Goal: Task Accomplishment & Management: Manage account settings

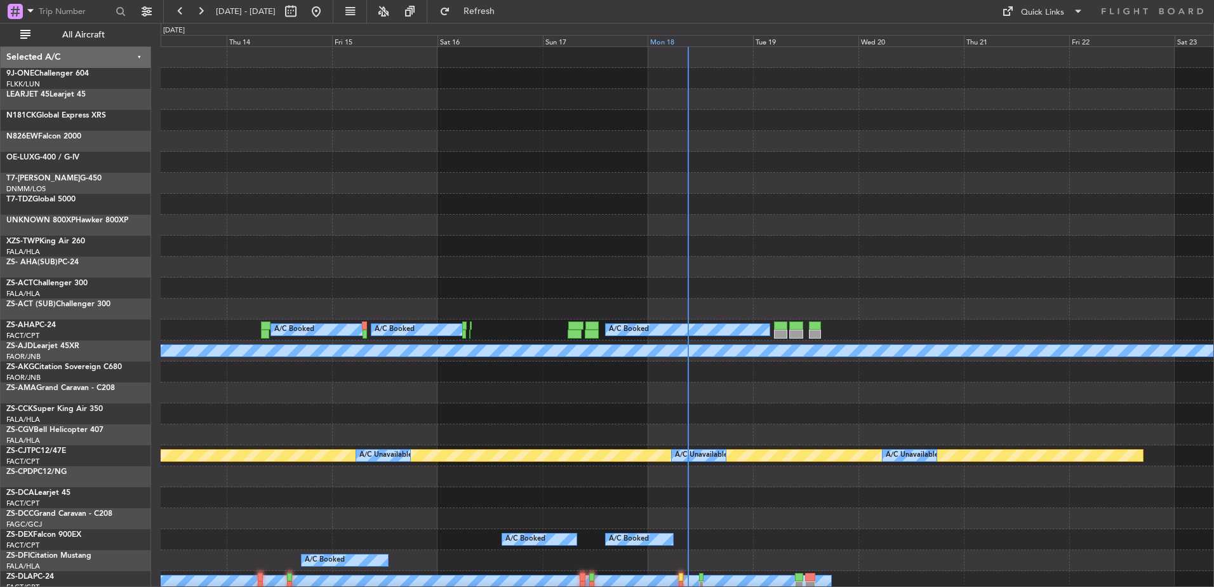
click at [676, 39] on div "Mon 18" at bounding box center [700, 40] width 105 height 11
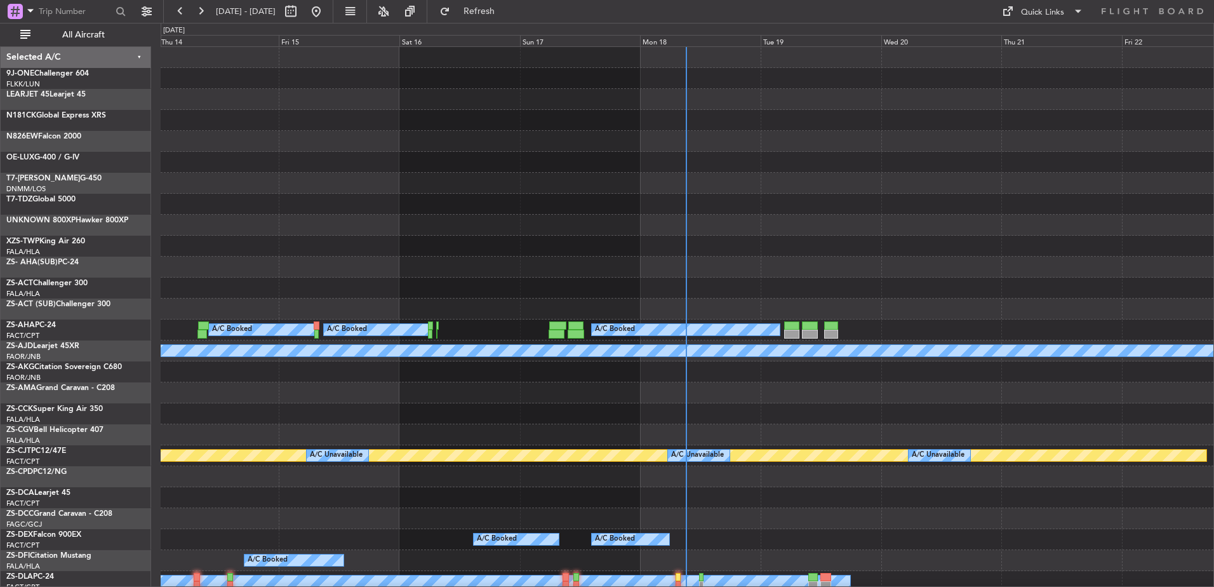
click at [101, 43] on button "All Aircraft" at bounding box center [76, 35] width 124 height 20
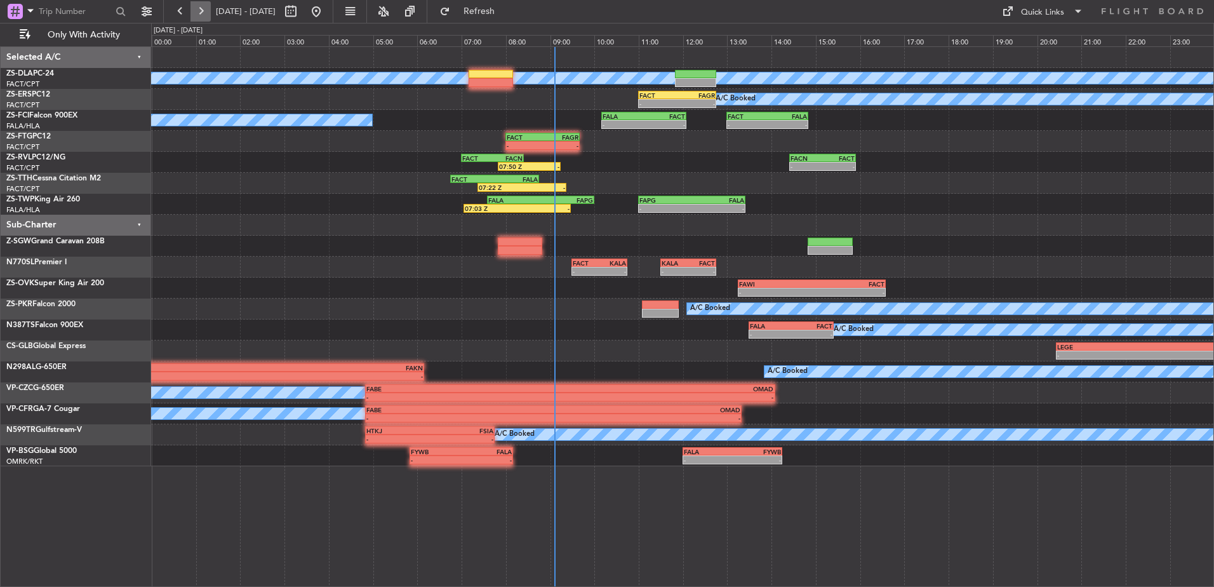
click at [206, 7] on button at bounding box center [201, 11] width 20 height 20
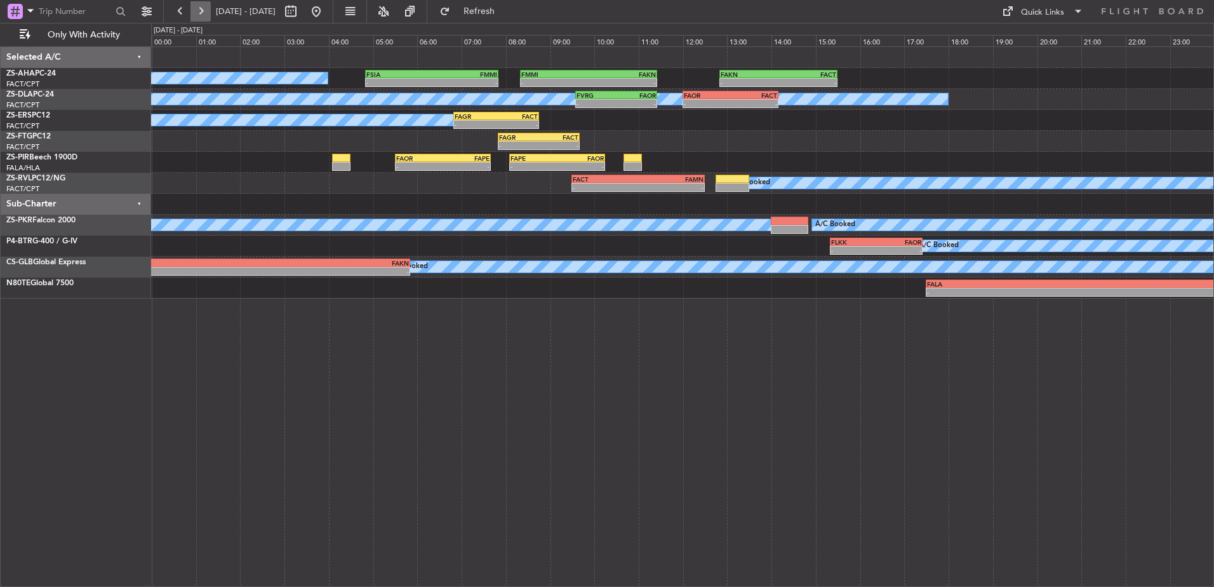
click at [194, 8] on button at bounding box center [201, 11] width 20 height 20
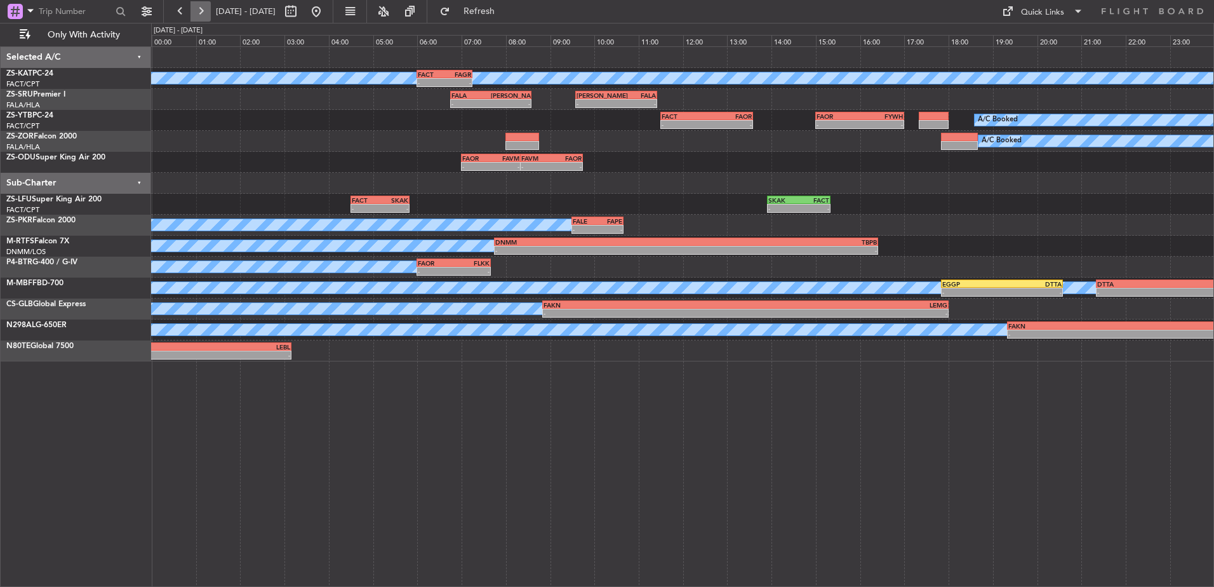
click at [200, 10] on button at bounding box center [201, 11] width 20 height 20
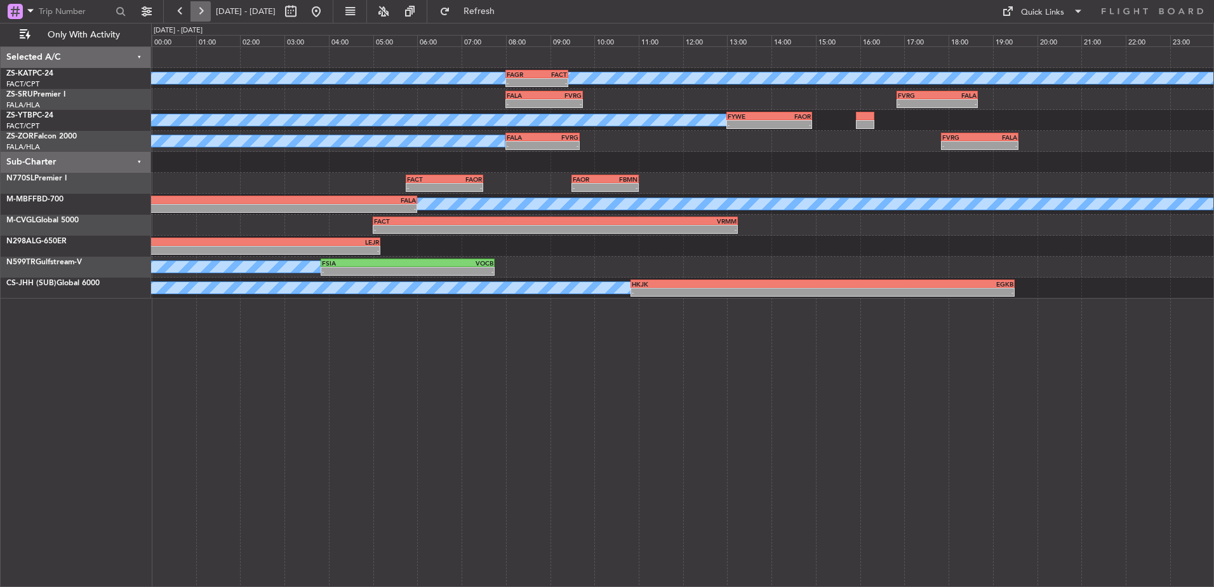
click at [200, 10] on button at bounding box center [201, 11] width 20 height 20
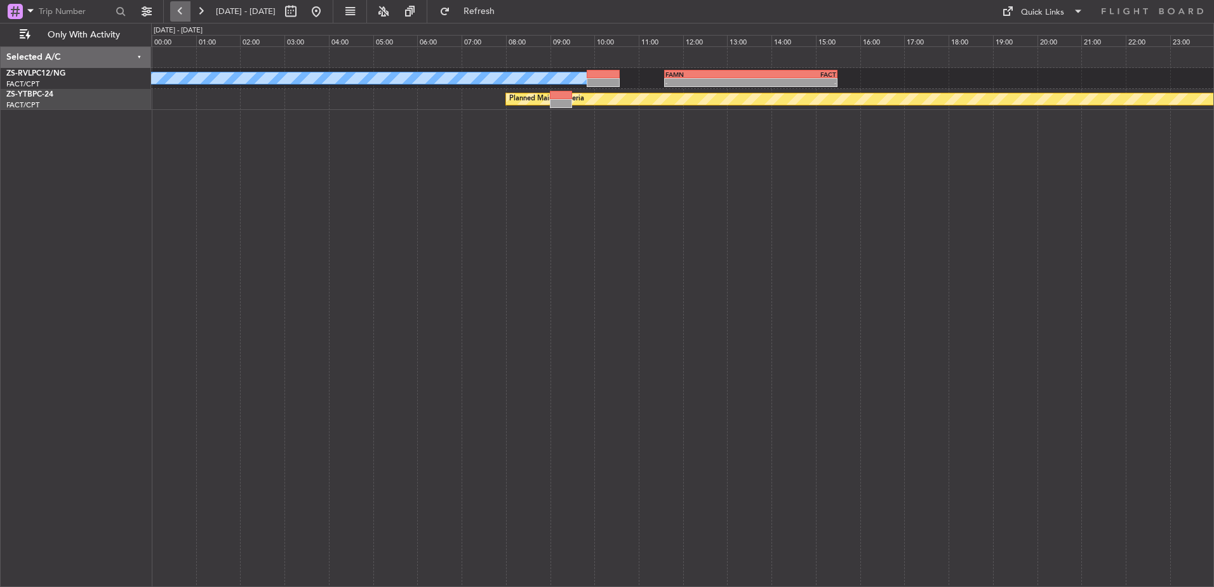
click at [182, 17] on button at bounding box center [180, 11] width 20 height 20
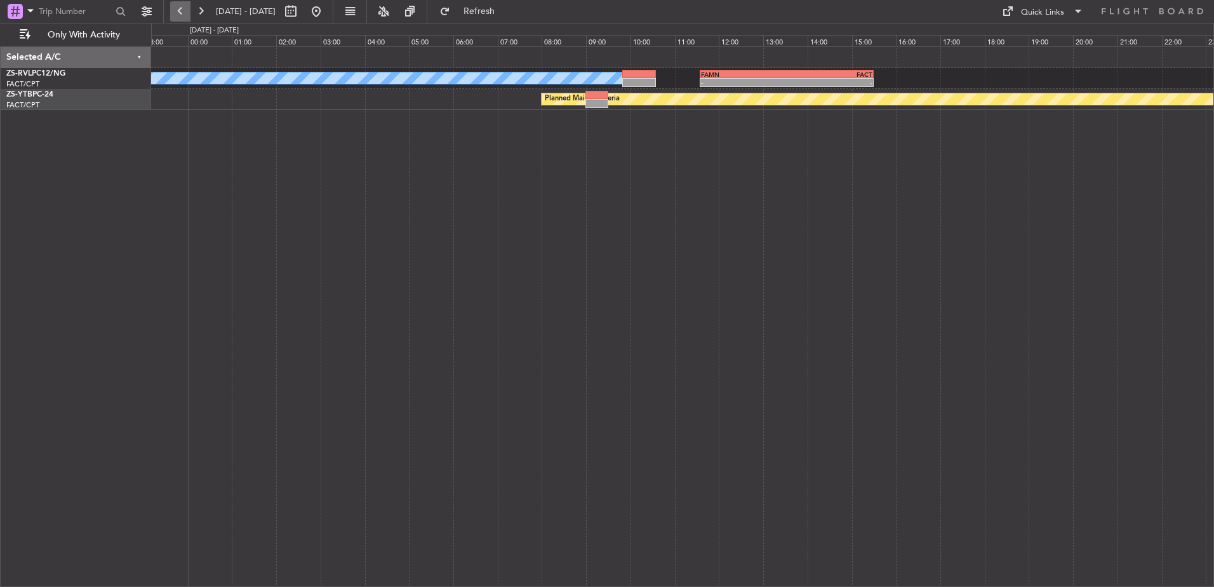
click at [182, 17] on button at bounding box center [180, 11] width 20 height 20
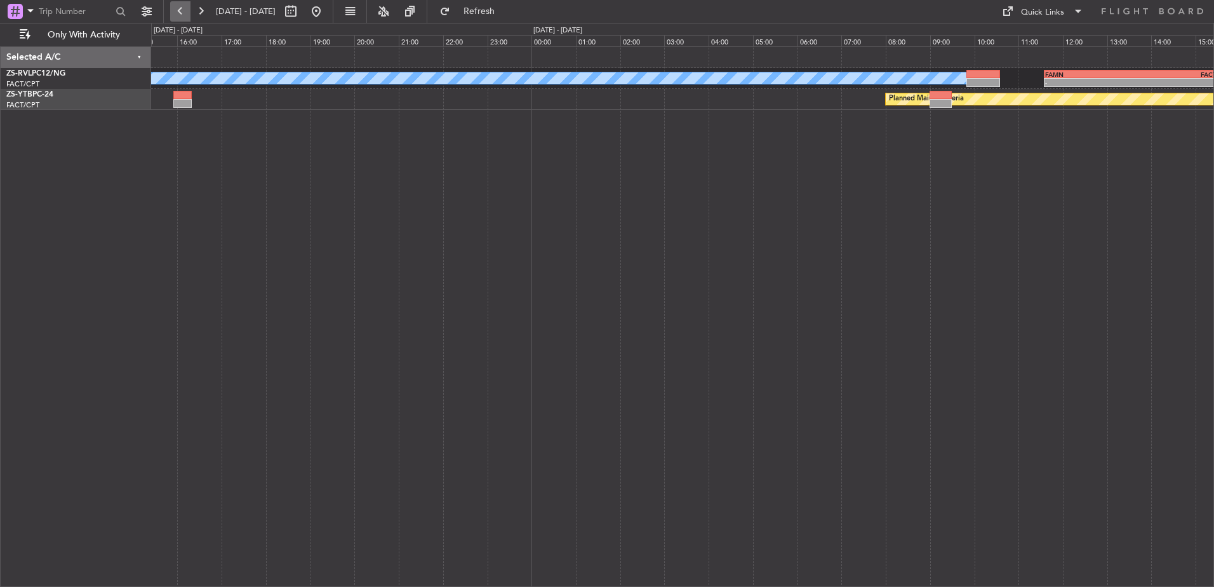
click at [182, 17] on button at bounding box center [180, 11] width 20 height 20
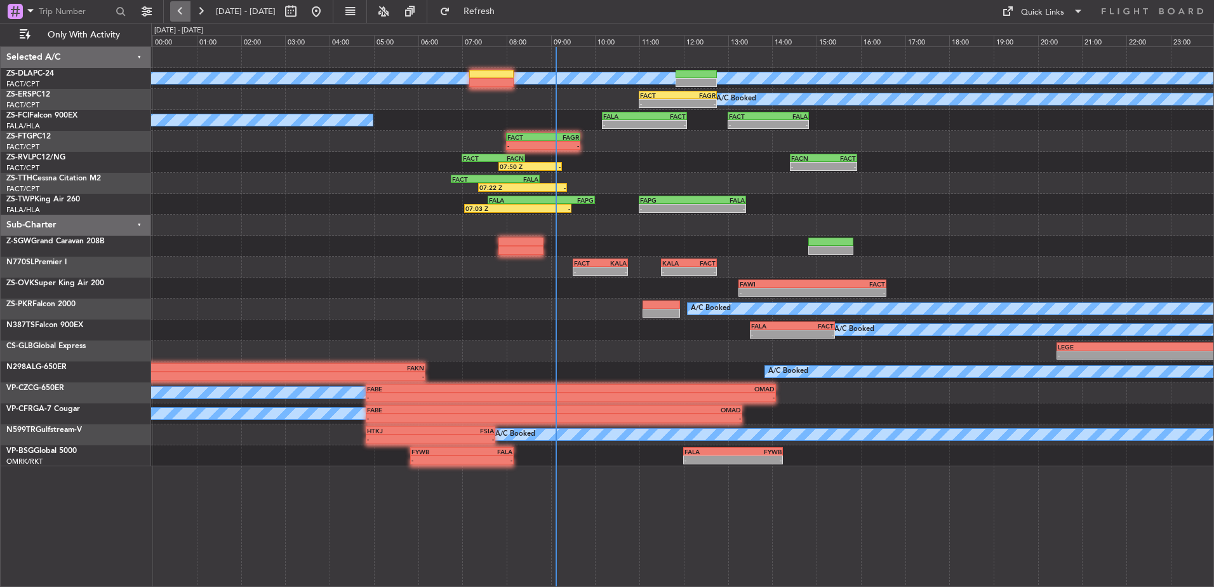
click at [182, 17] on button at bounding box center [180, 11] width 20 height 20
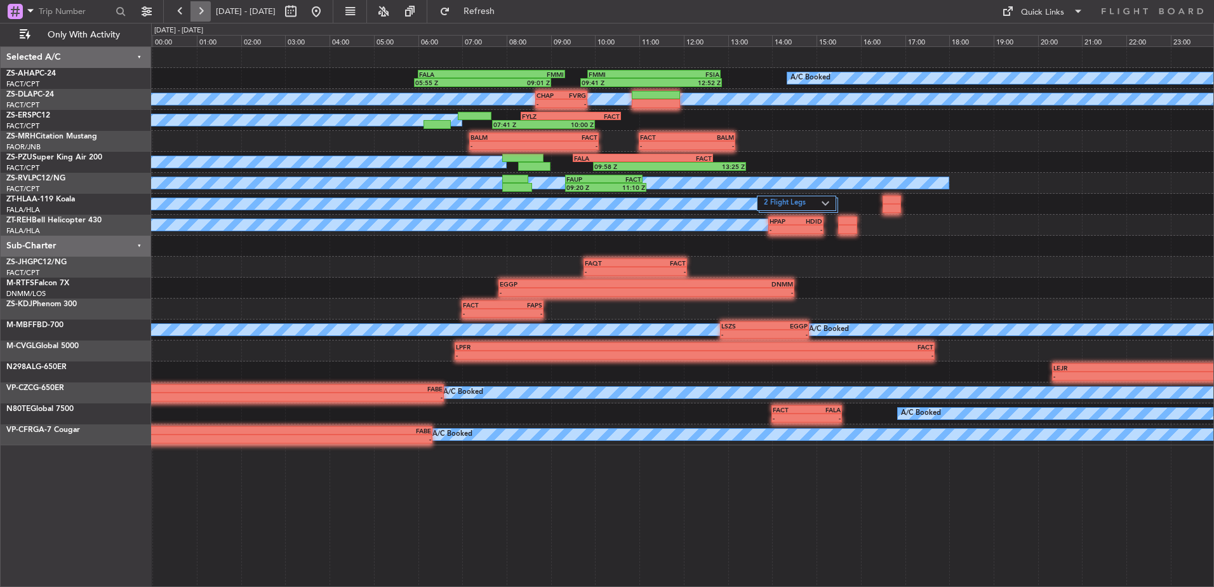
click at [195, 14] on button at bounding box center [201, 11] width 20 height 20
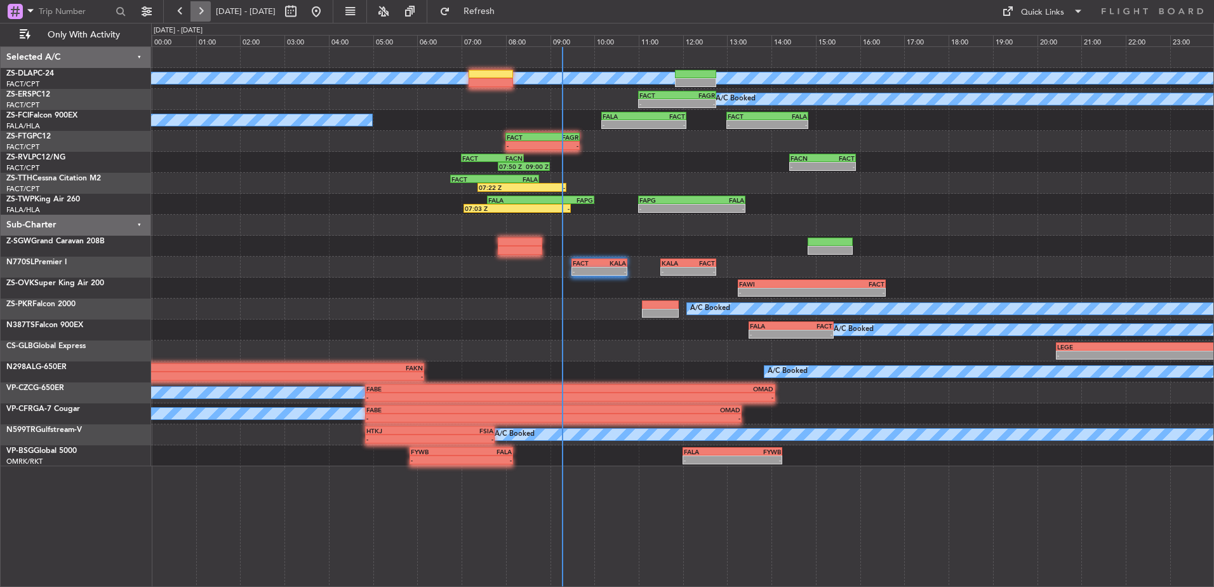
click at [205, 9] on button at bounding box center [201, 11] width 20 height 20
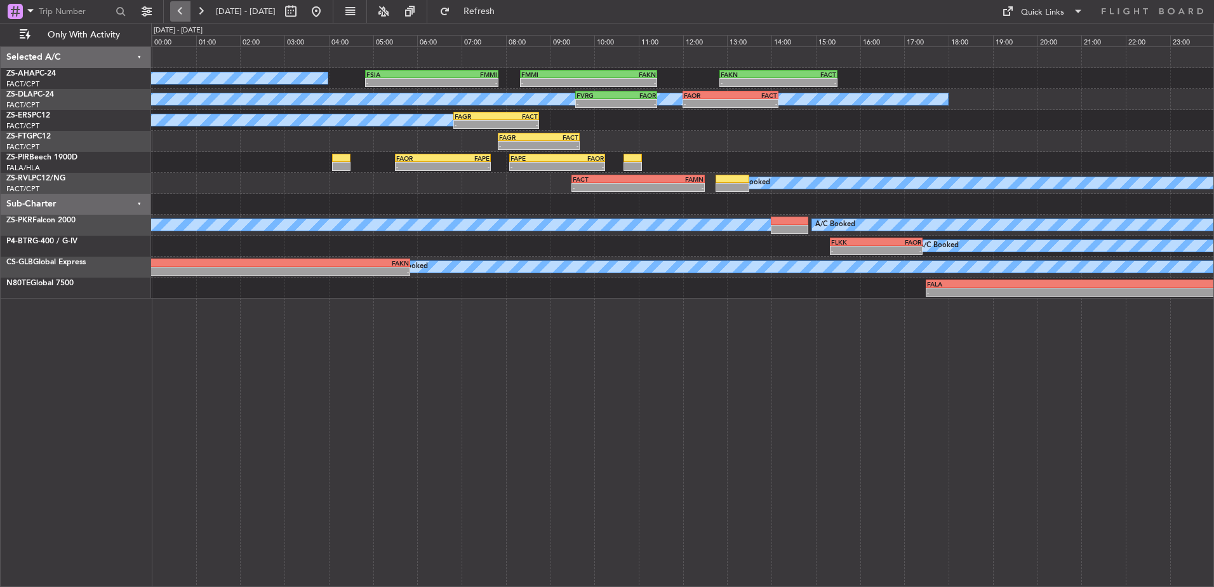
click at [176, 8] on button at bounding box center [180, 11] width 20 height 20
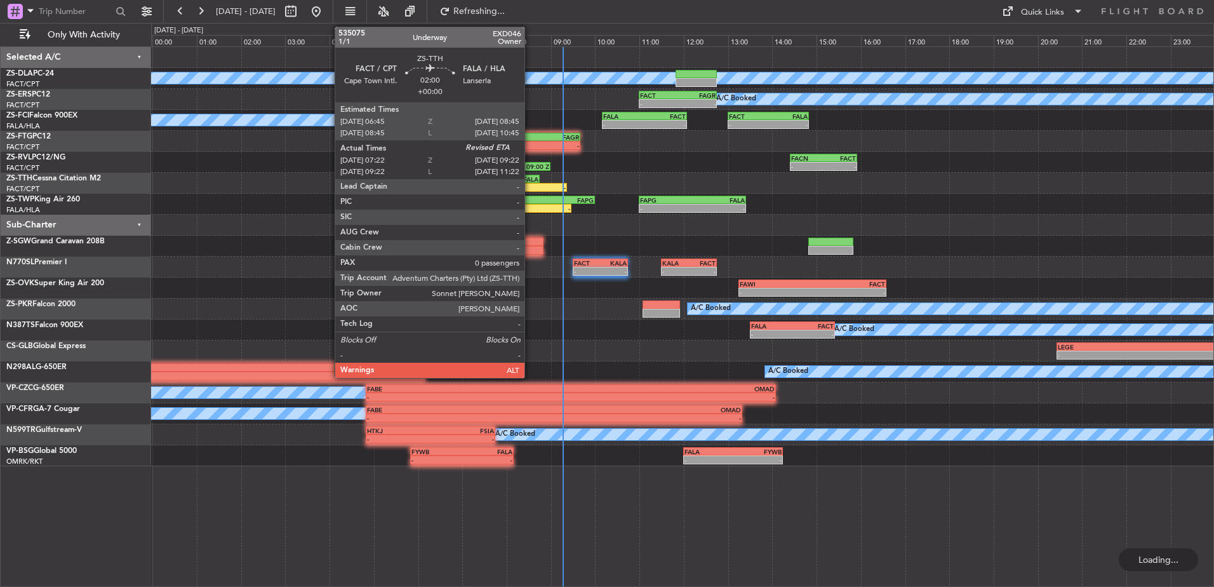
click at [530, 179] on div "FALA" at bounding box center [516, 179] width 43 height 8
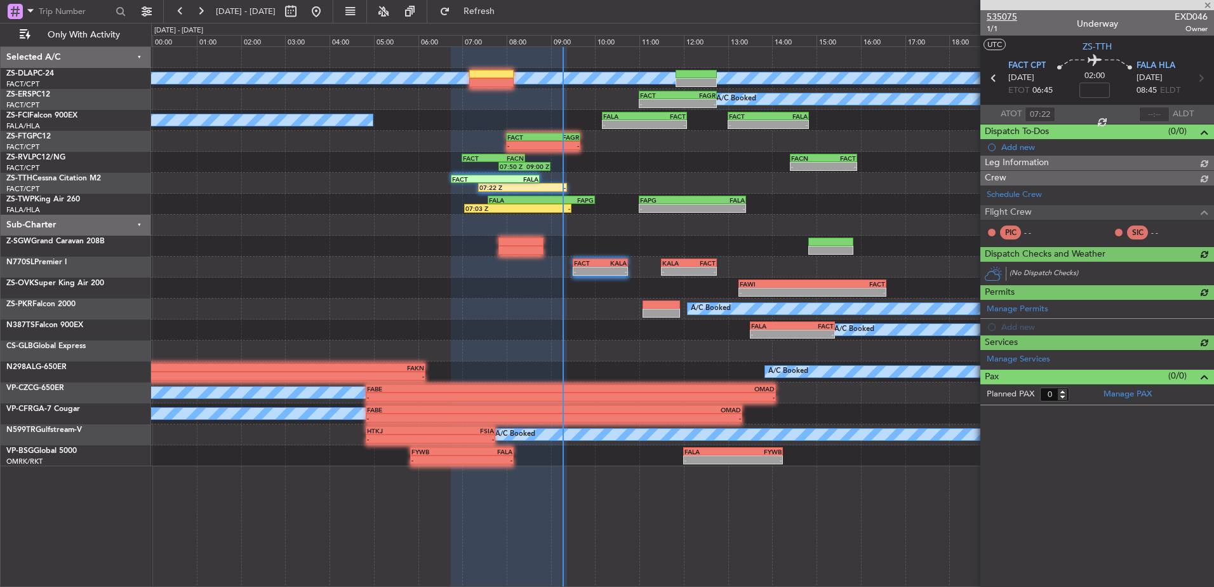
click at [1007, 18] on span "535075" at bounding box center [1002, 16] width 30 height 13
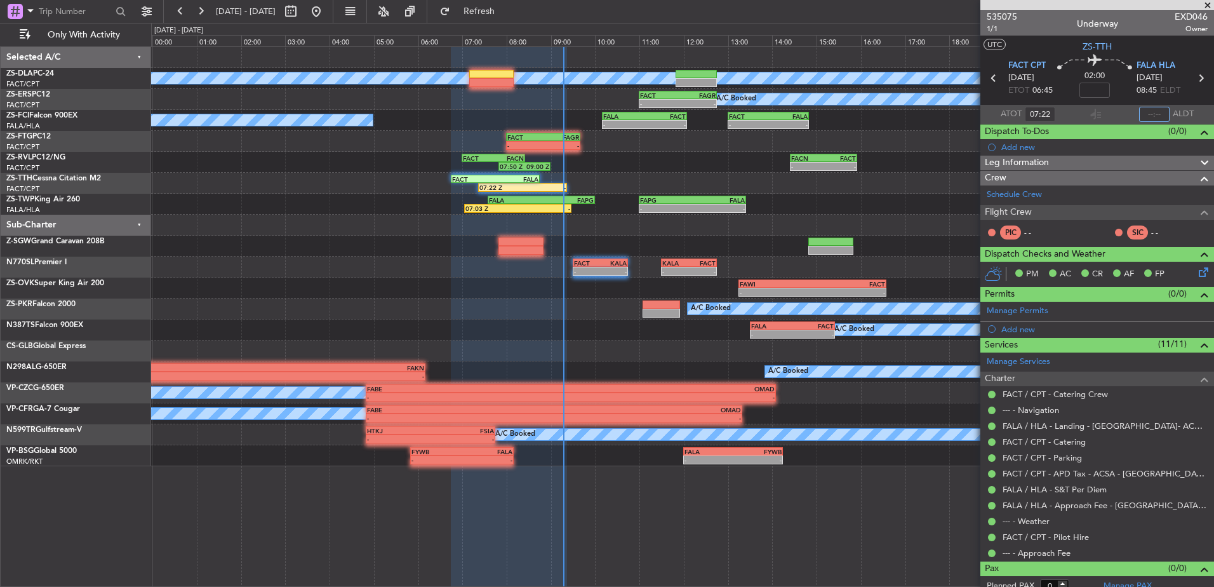
click at [1139, 114] on input "text" at bounding box center [1154, 114] width 30 height 15
type input "09:02"
click at [1203, 8] on span at bounding box center [1208, 5] width 13 height 11
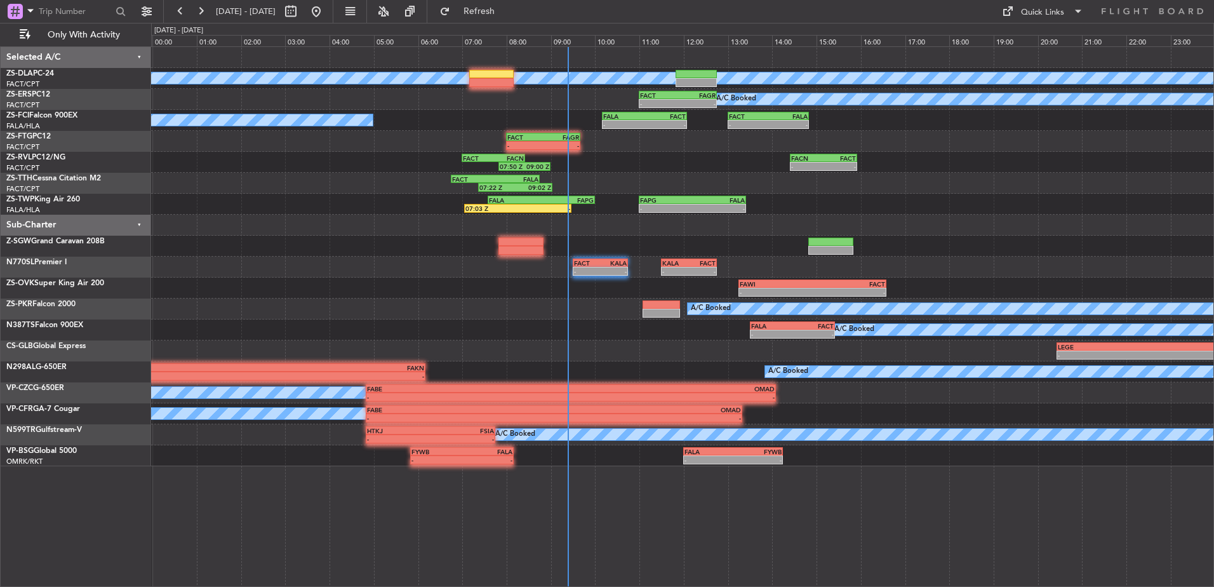
click at [642, 110] on div "A/C Booked - - FALA 10:10 Z FACT 12:05 Z - - FACT 13:00 Z FALA 14:50 Z" at bounding box center [682, 120] width 1063 height 21
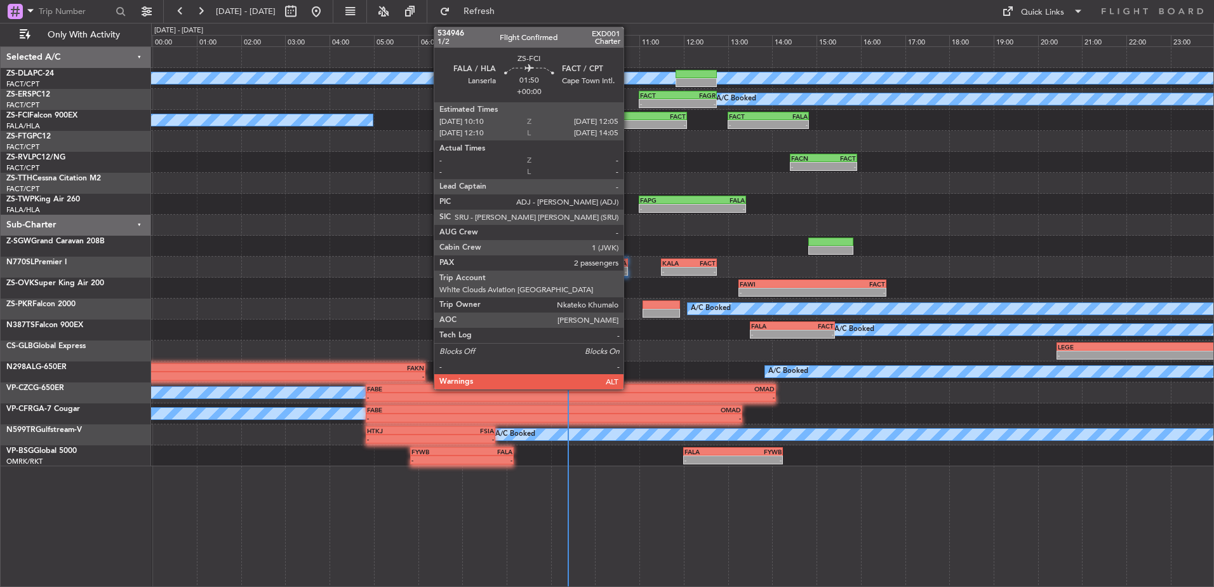
click at [629, 121] on div "-" at bounding box center [623, 125] width 41 height 8
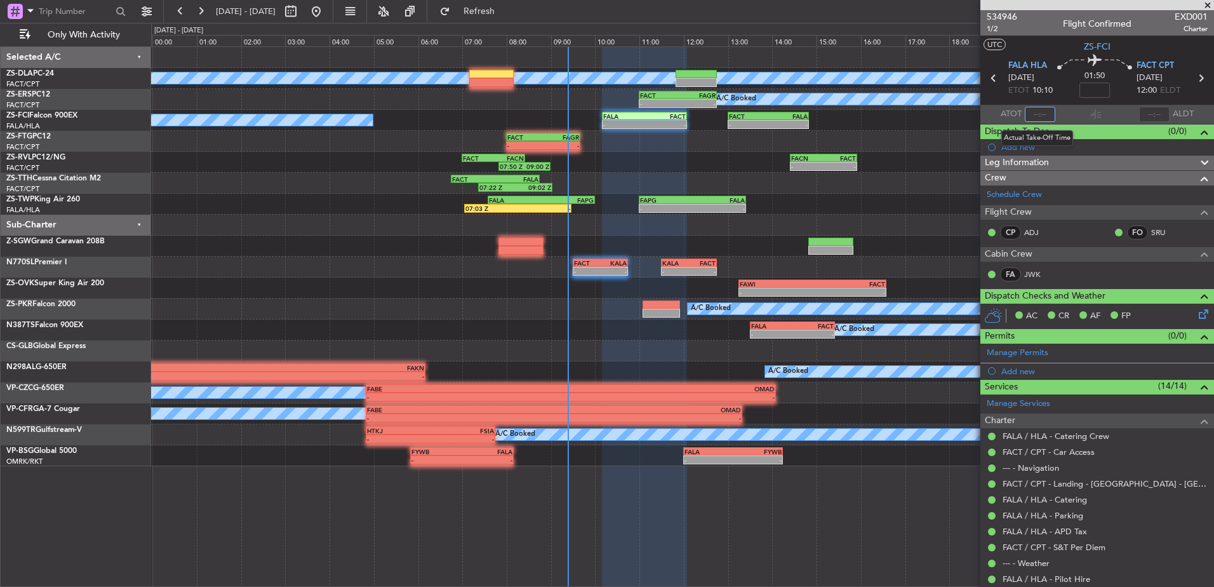
click at [1027, 111] on input "text" at bounding box center [1040, 114] width 30 height 15
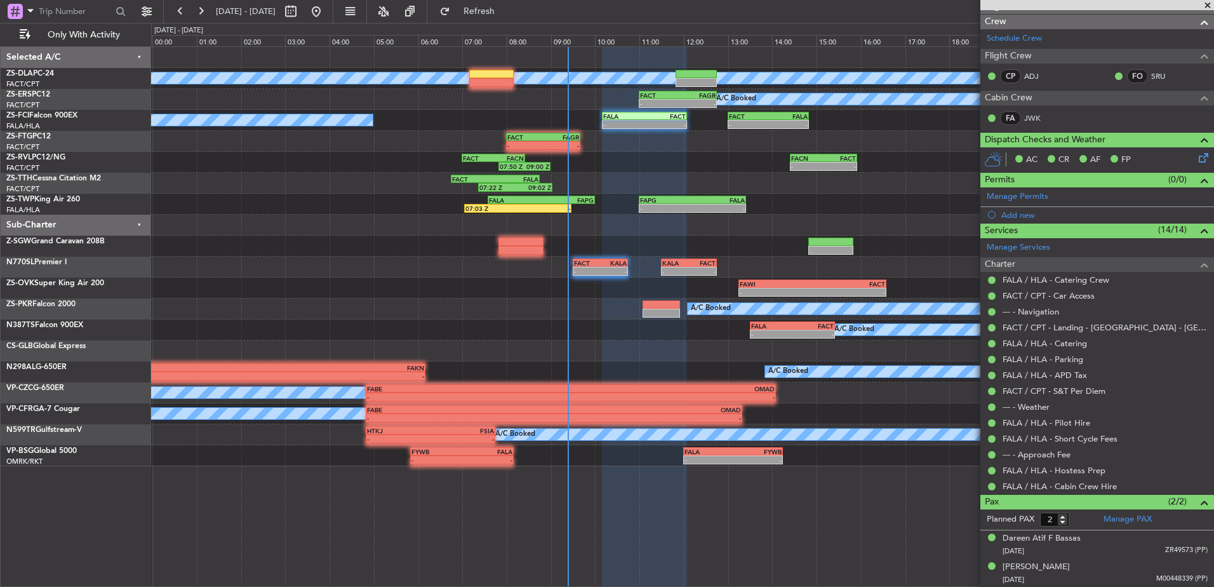
scroll to position [98, 0]
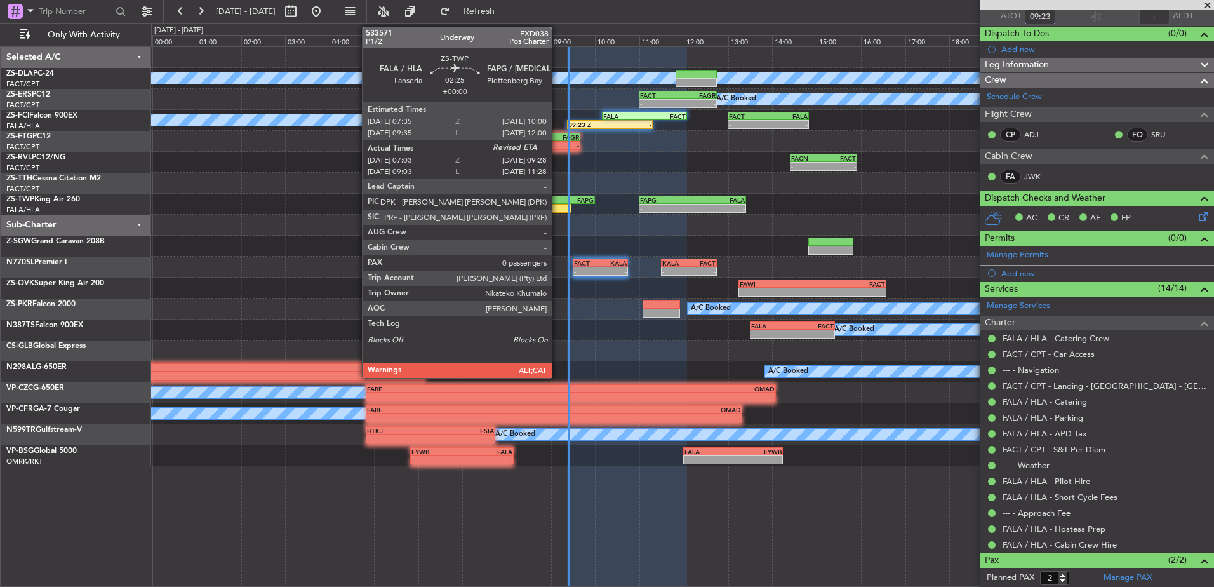
click at [558, 199] on div "FAPG" at bounding box center [567, 200] width 53 height 8
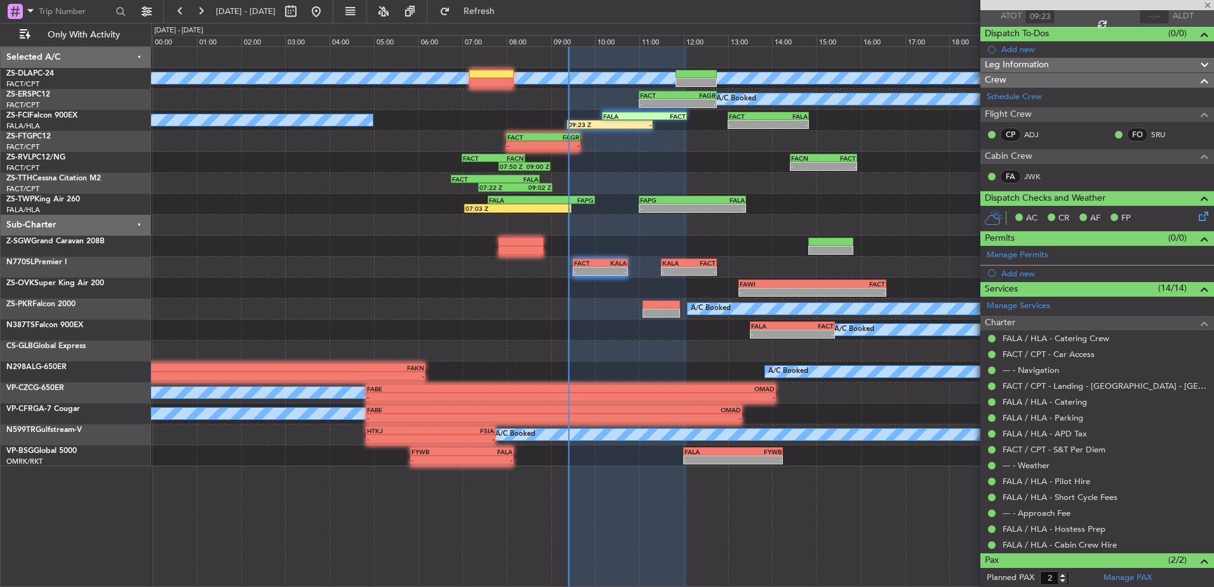
type input "07:03"
type input "0"
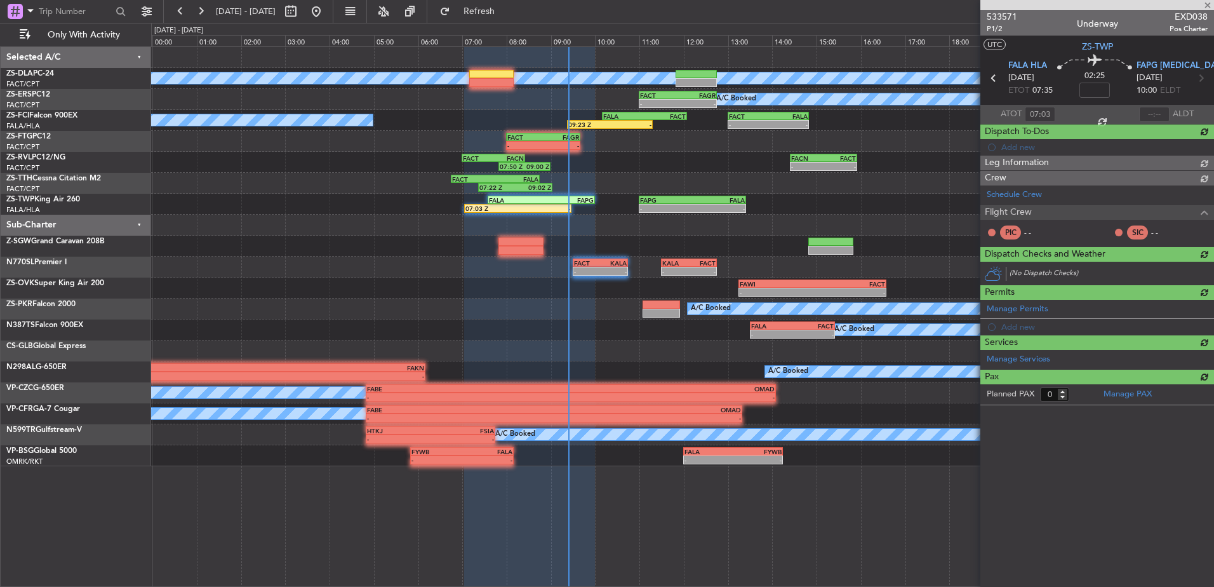
scroll to position [0, 0]
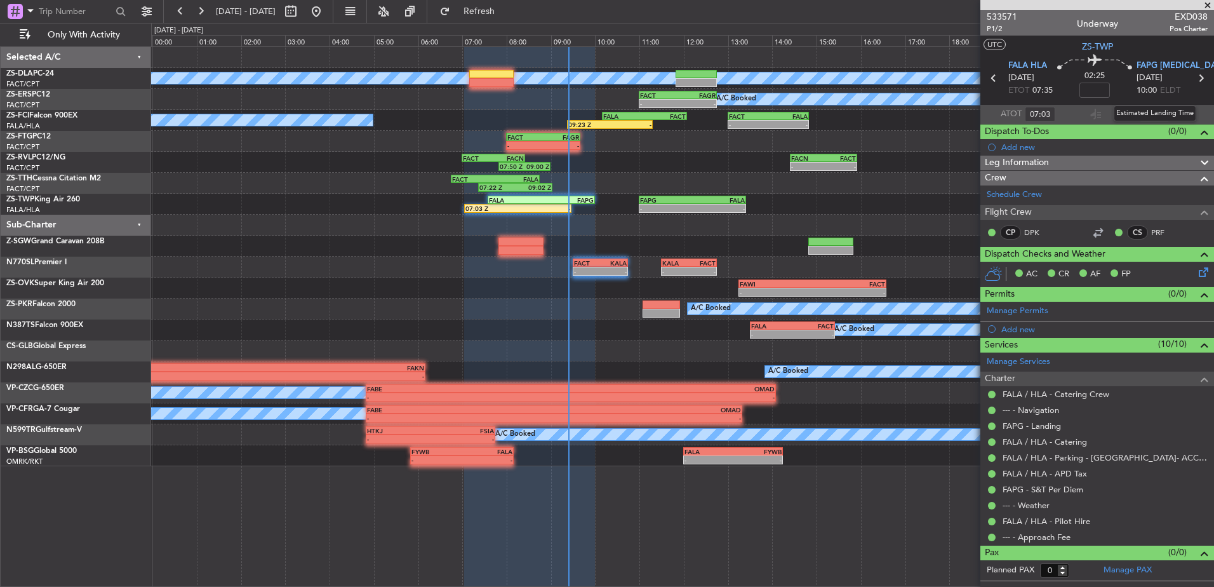
click at [1149, 109] on div "Estimated Landing Time" at bounding box center [1155, 113] width 83 height 16
click at [1162, 120] on mat-tooltip-component "Estimated Landing Time" at bounding box center [1155, 114] width 100 height 34
click at [1162, 109] on input "text" at bounding box center [1154, 114] width 30 height 15
type input "09:21"
click at [1213, 5] on span at bounding box center [1208, 5] width 13 height 11
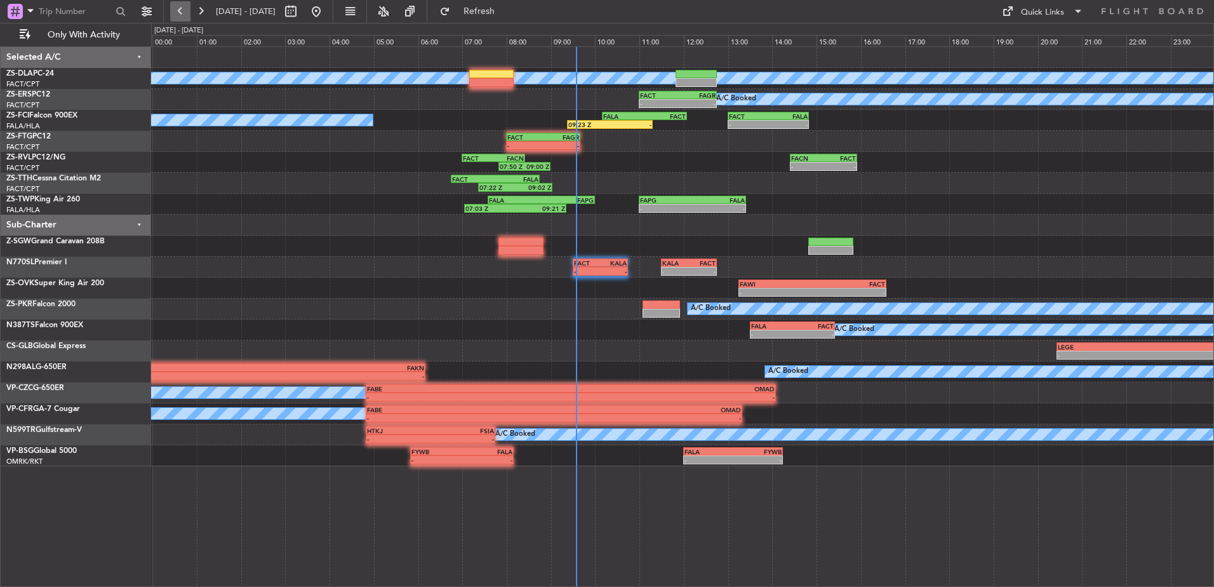
click at [175, 4] on button at bounding box center [180, 11] width 20 height 20
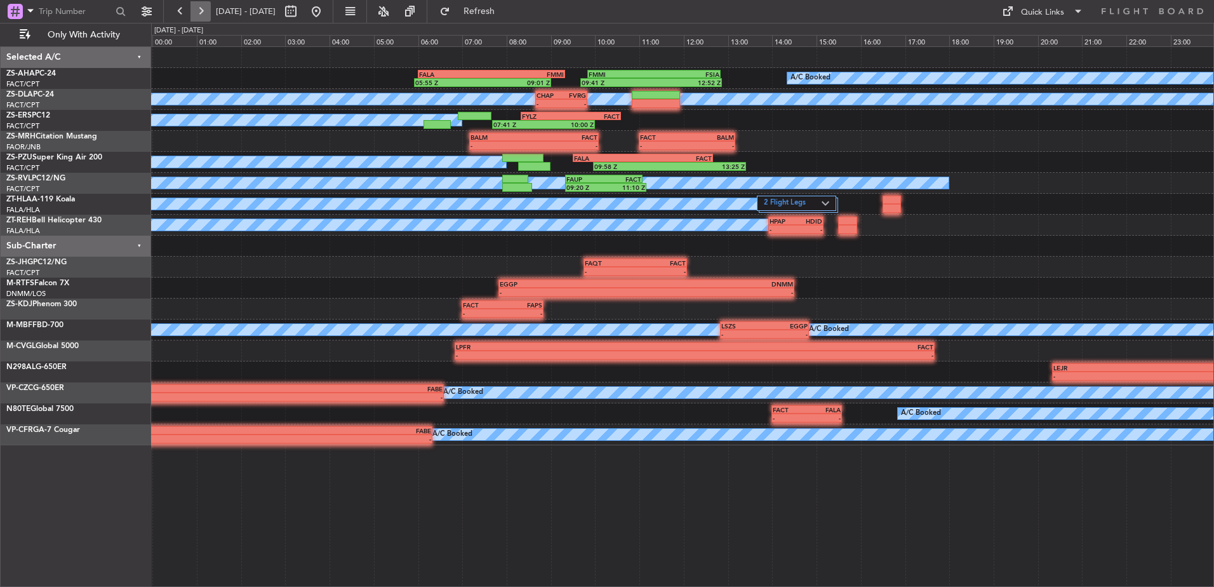
click at [200, 8] on button at bounding box center [201, 11] width 20 height 20
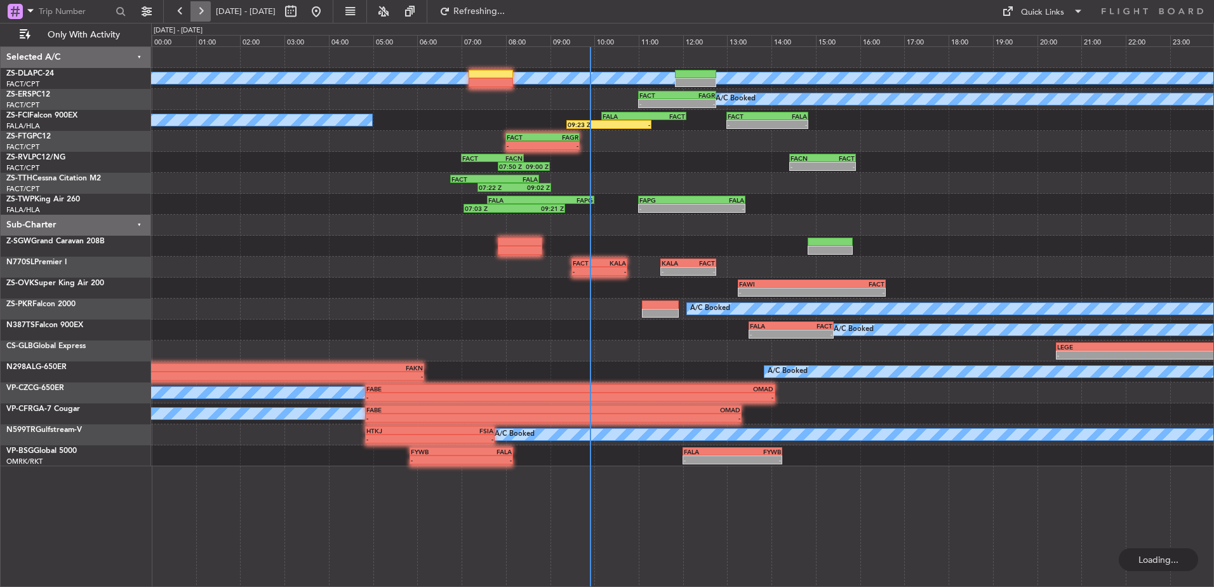
click at [201, 10] on button at bounding box center [201, 11] width 20 height 20
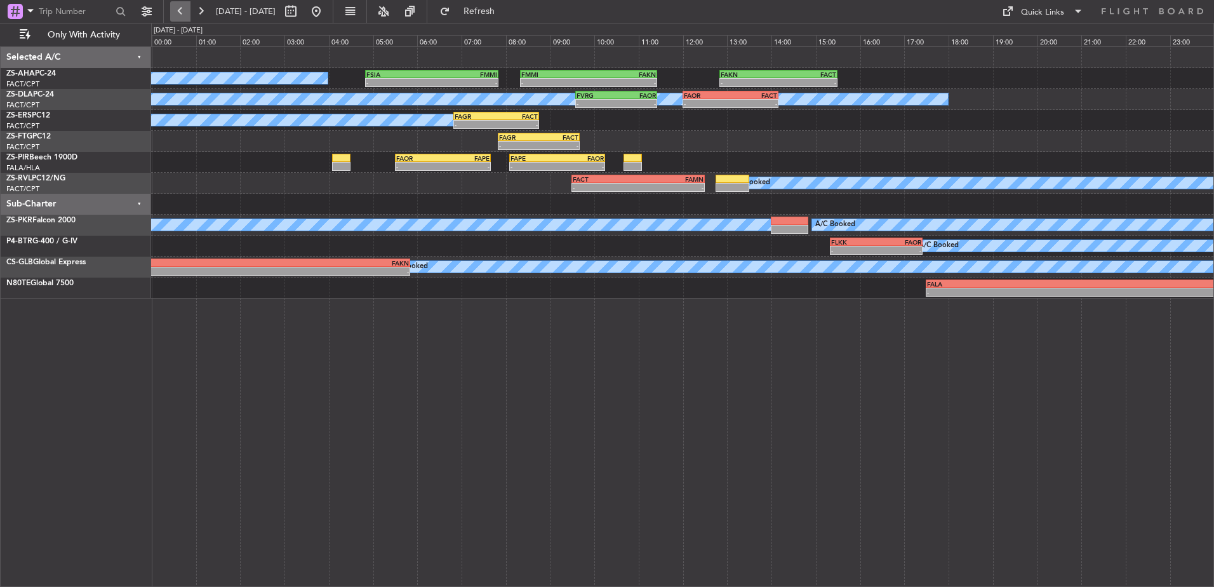
click at [186, 11] on button at bounding box center [180, 11] width 20 height 20
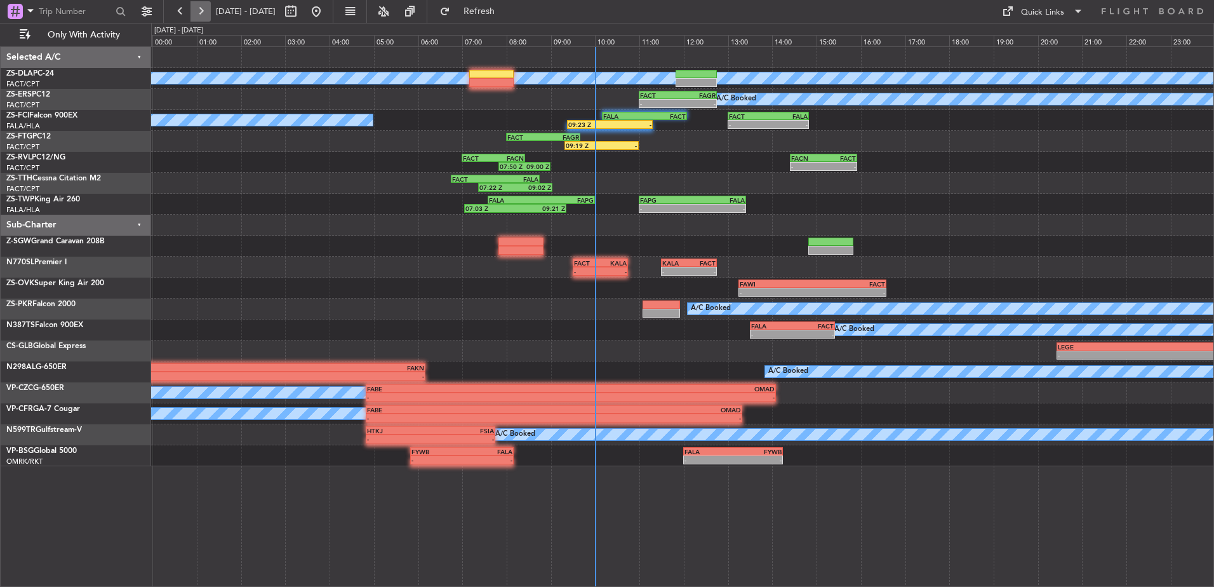
click at [194, 11] on button at bounding box center [201, 11] width 20 height 20
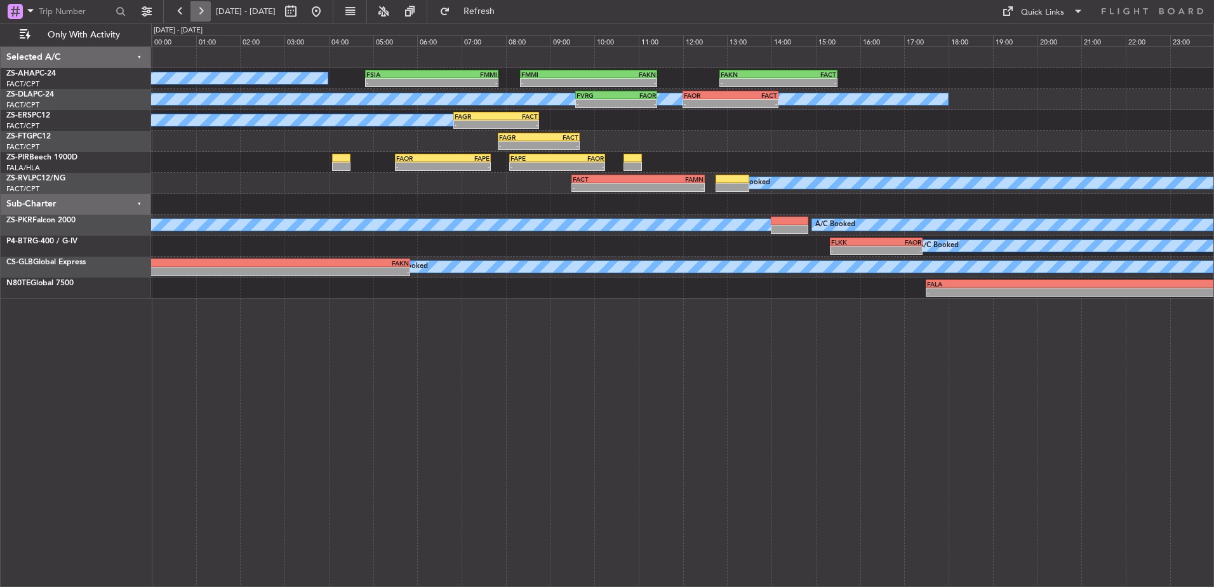
click at [194, 6] on button at bounding box center [201, 11] width 20 height 20
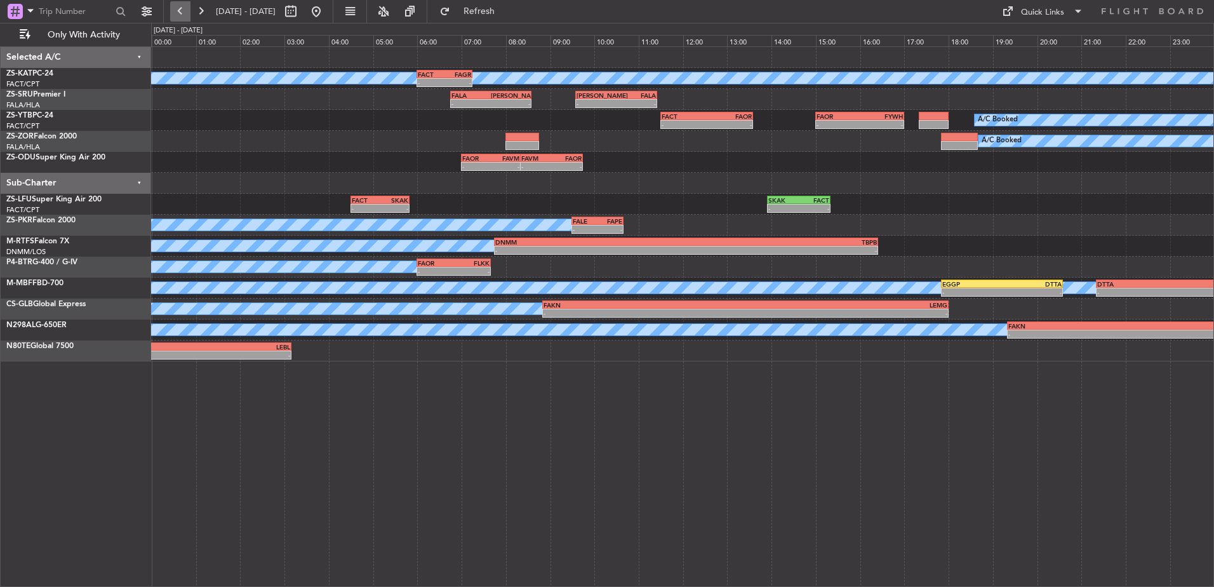
click at [184, 6] on button at bounding box center [180, 11] width 20 height 20
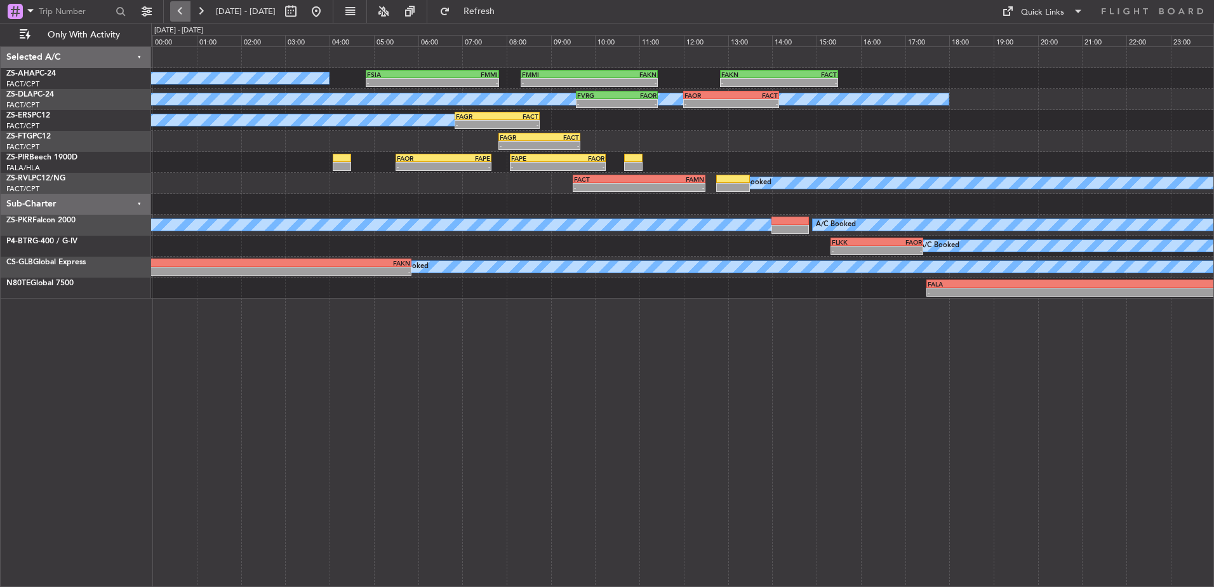
click at [184, 6] on button at bounding box center [180, 11] width 20 height 20
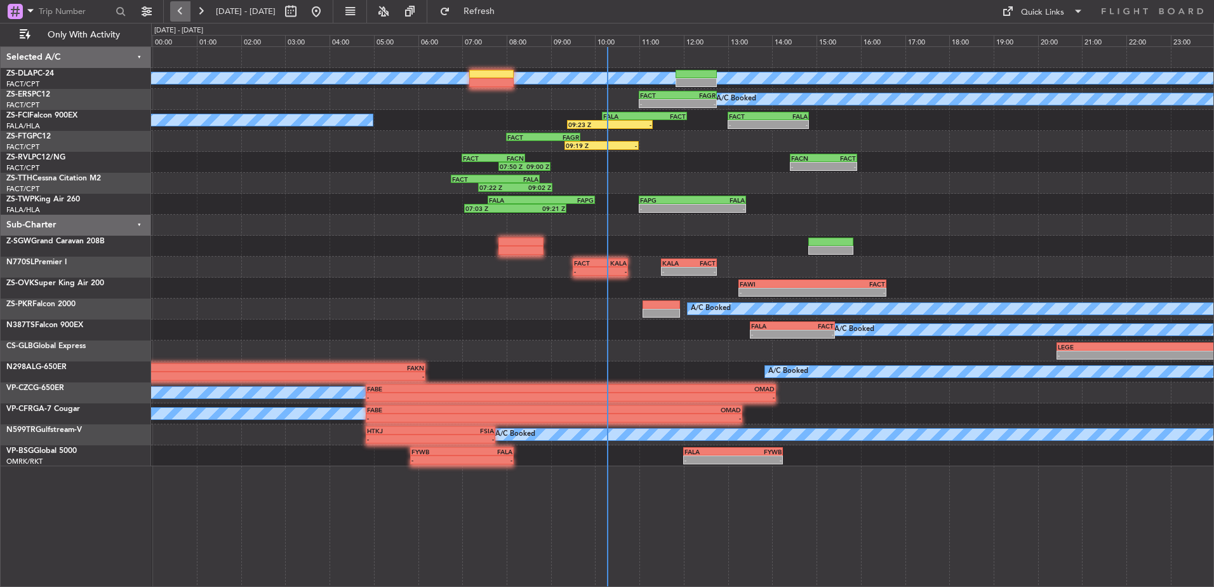
click at [180, 8] on button at bounding box center [180, 11] width 20 height 20
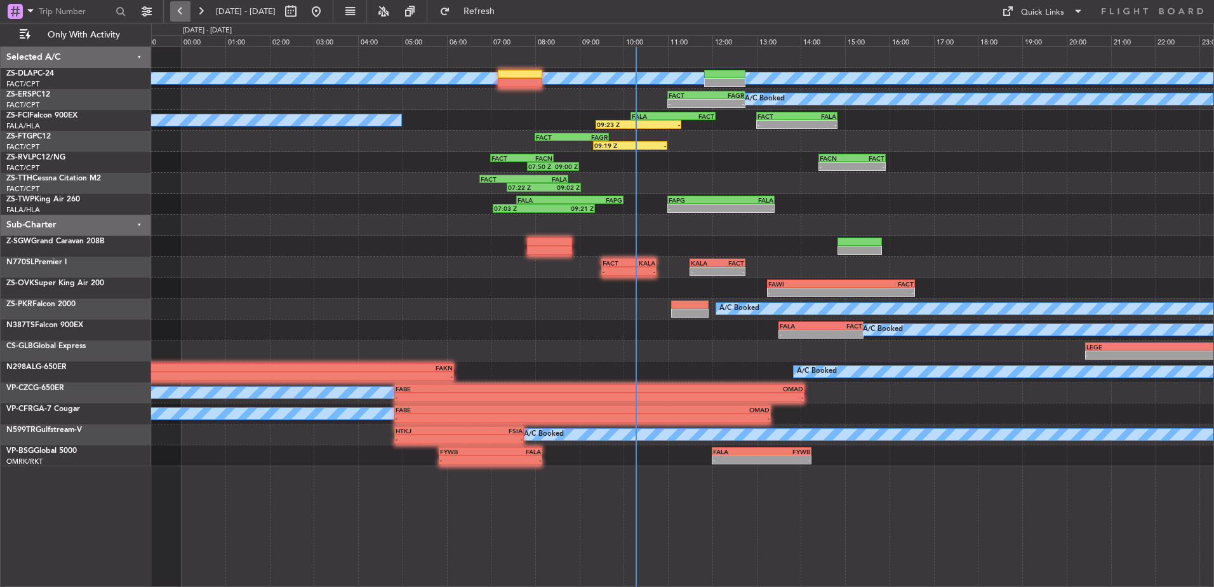
click at [180, 8] on button at bounding box center [180, 11] width 20 height 20
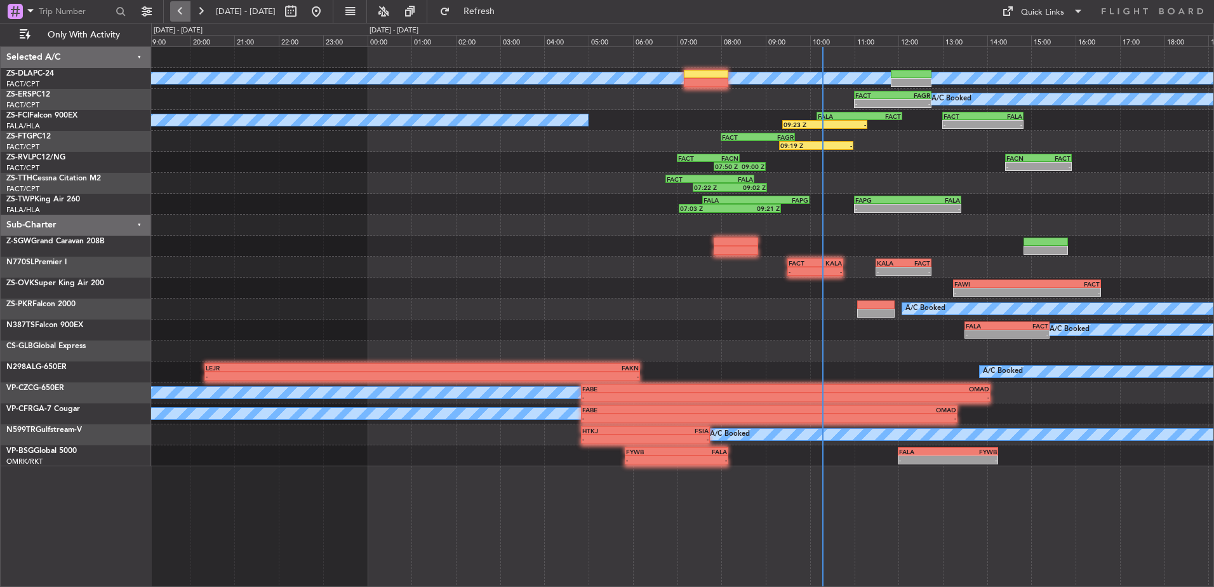
click at [180, 8] on button at bounding box center [180, 11] width 20 height 20
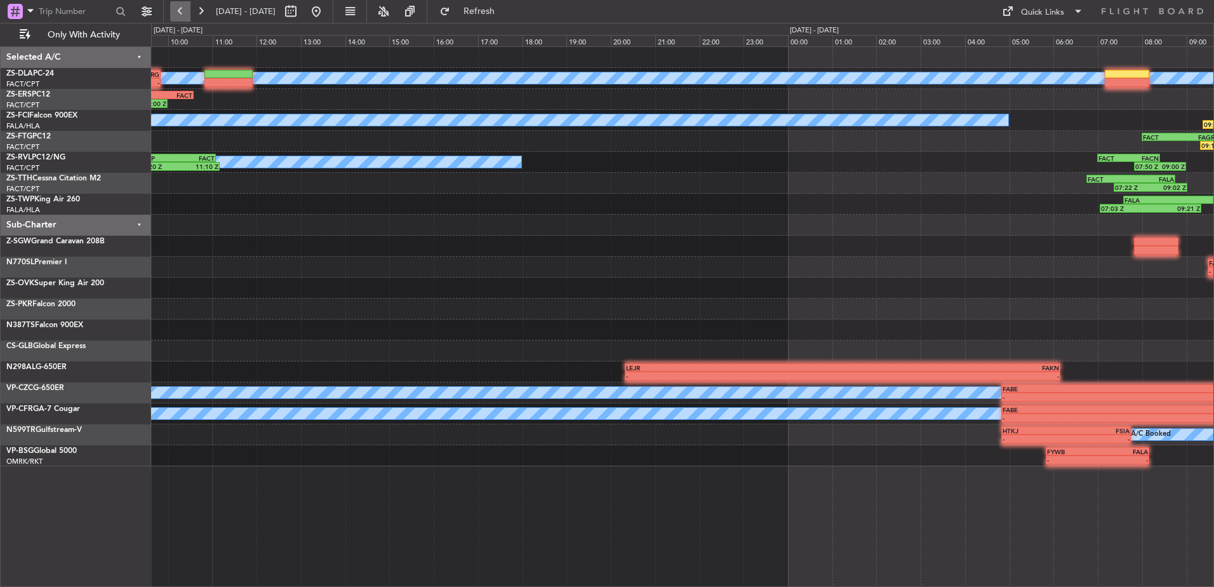
click at [180, 8] on button at bounding box center [180, 11] width 20 height 20
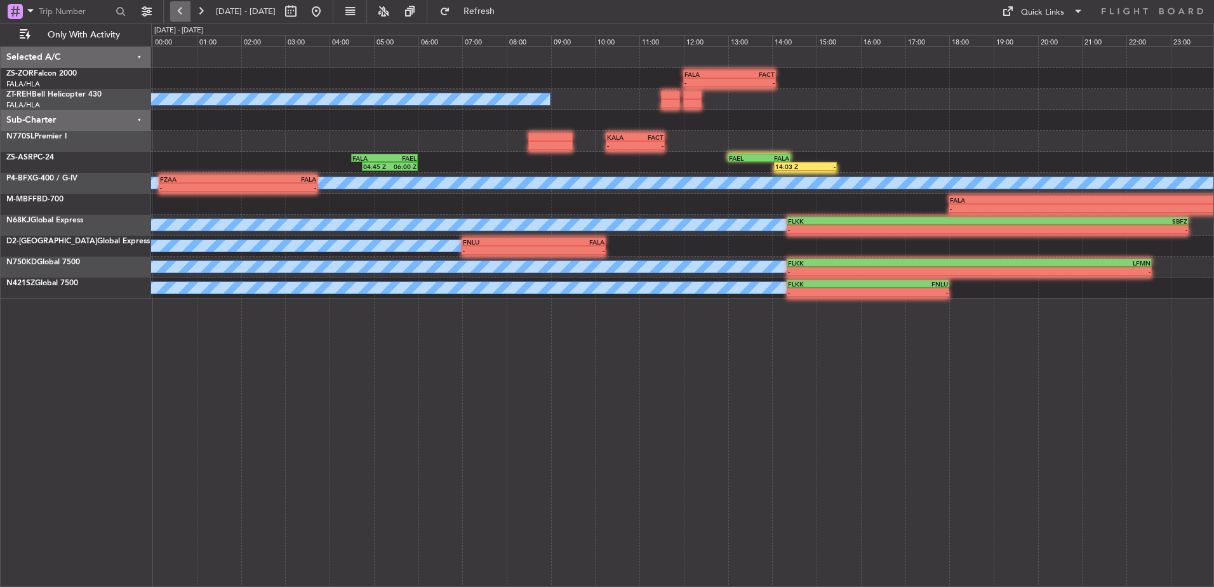
click at [180, 8] on button at bounding box center [180, 11] width 20 height 20
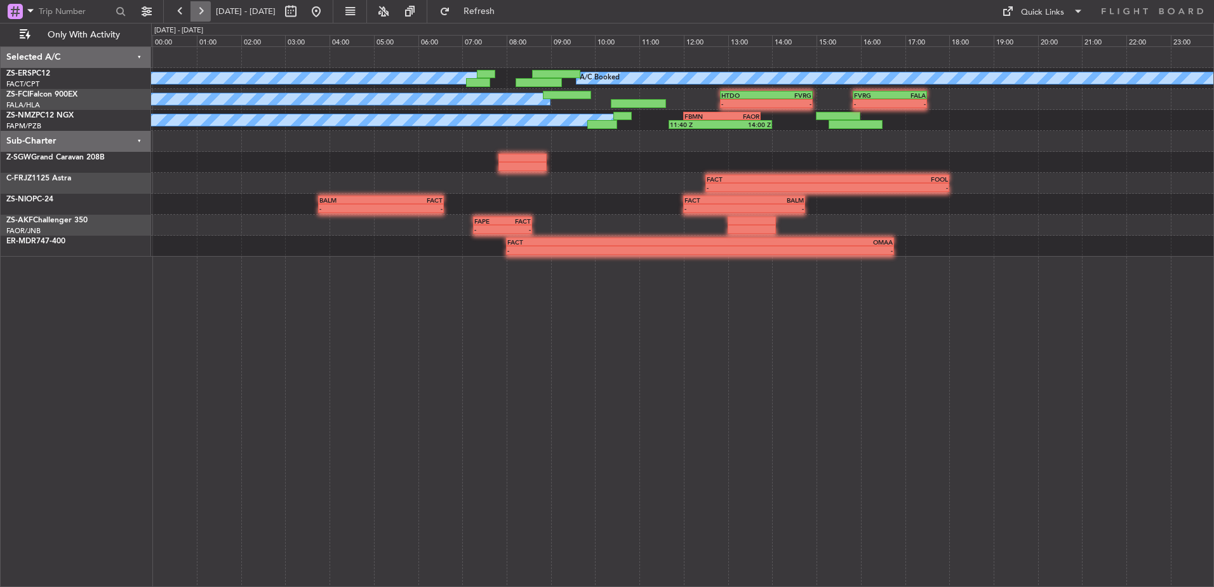
click at [192, 12] on button at bounding box center [201, 11] width 20 height 20
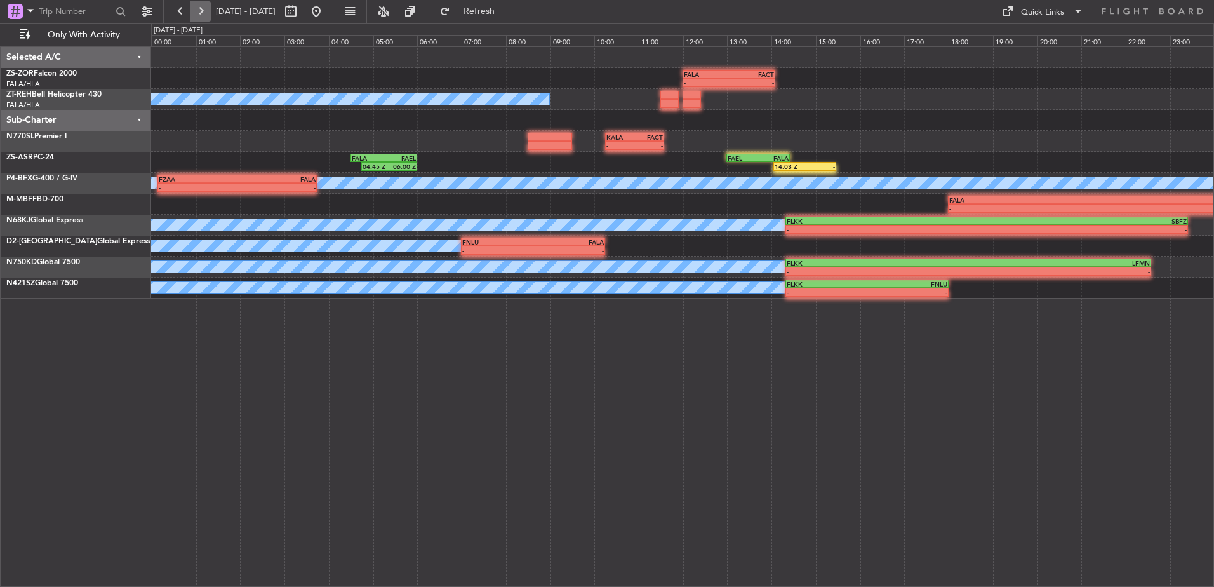
click at [205, 14] on button at bounding box center [201, 11] width 20 height 20
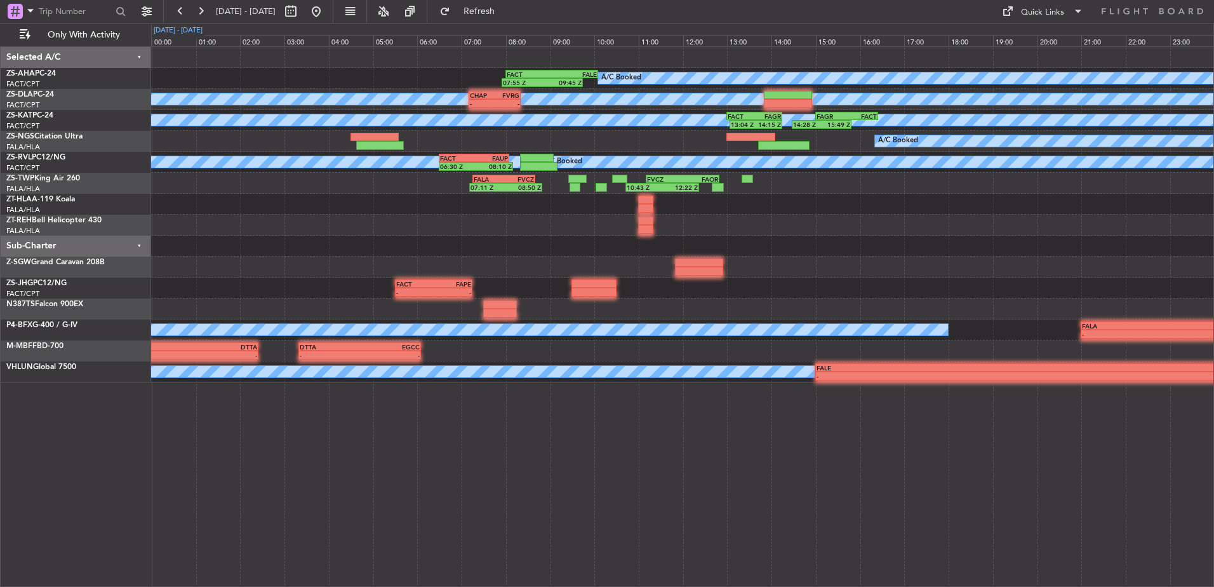
click at [199, 25] on div "[DATE] - [DATE]" at bounding box center [178, 30] width 49 height 11
click at [202, 7] on button at bounding box center [201, 11] width 20 height 20
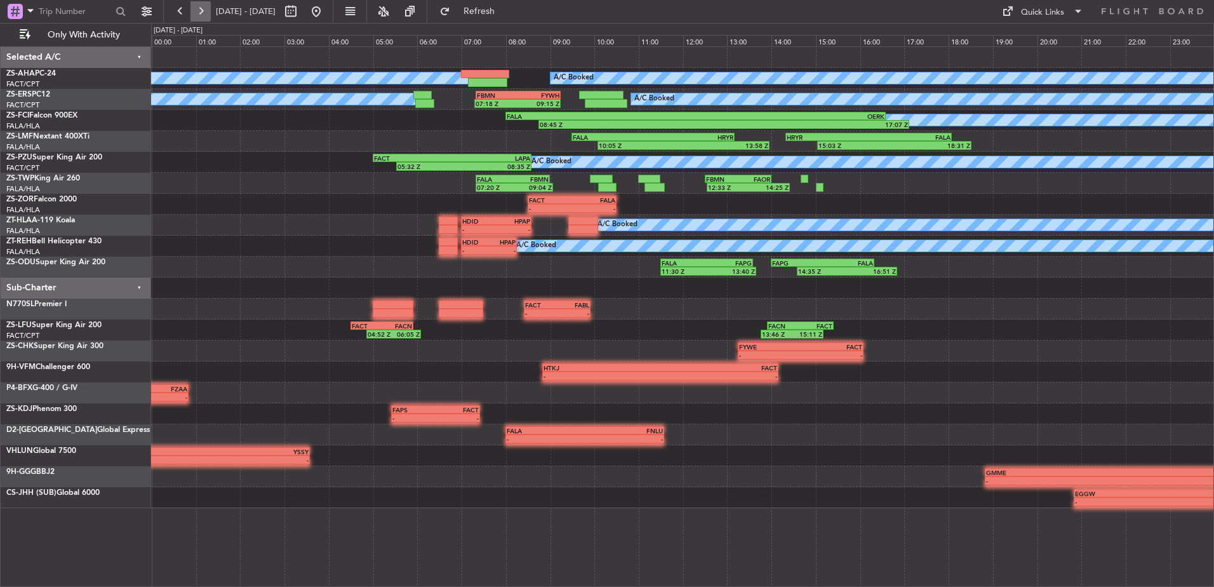
click at [192, 12] on button at bounding box center [201, 11] width 20 height 20
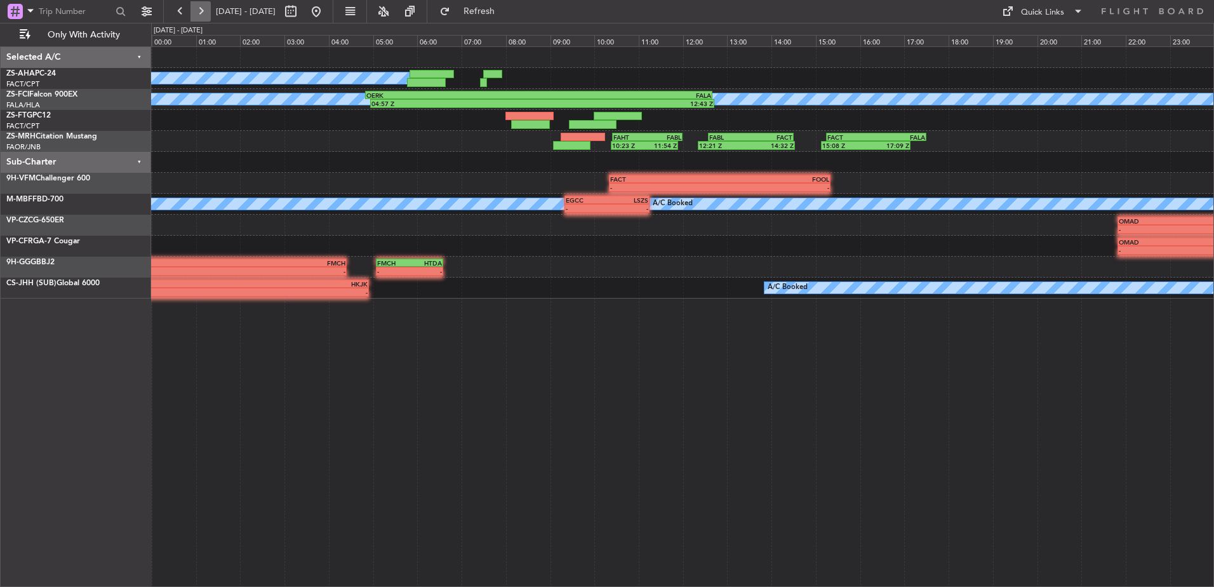
click at [192, 12] on button at bounding box center [201, 11] width 20 height 20
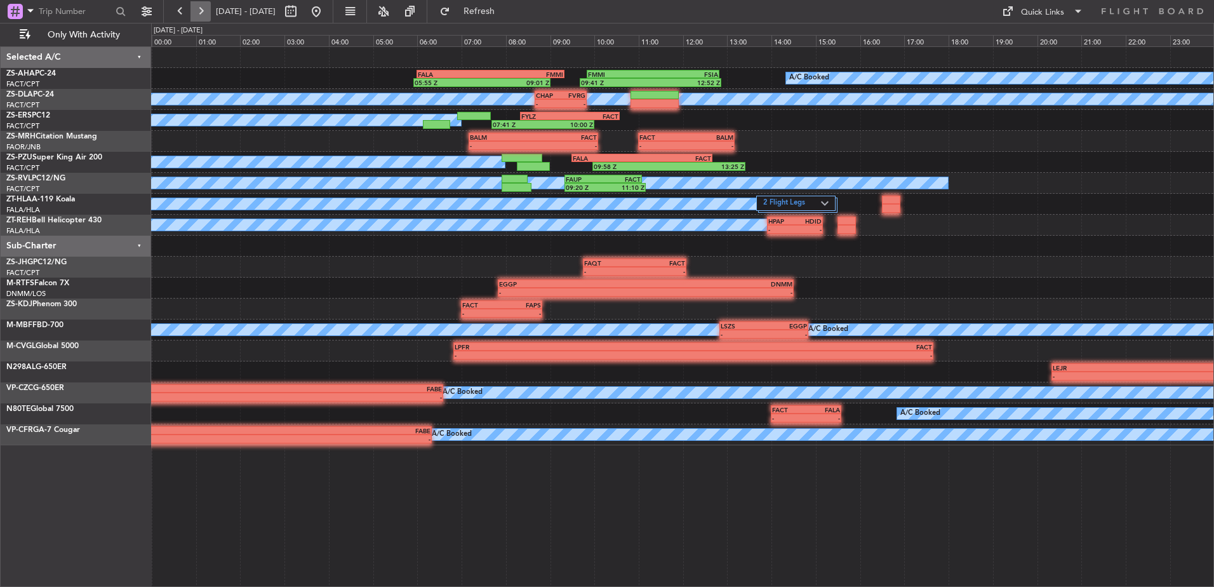
click at [192, 12] on button at bounding box center [201, 11] width 20 height 20
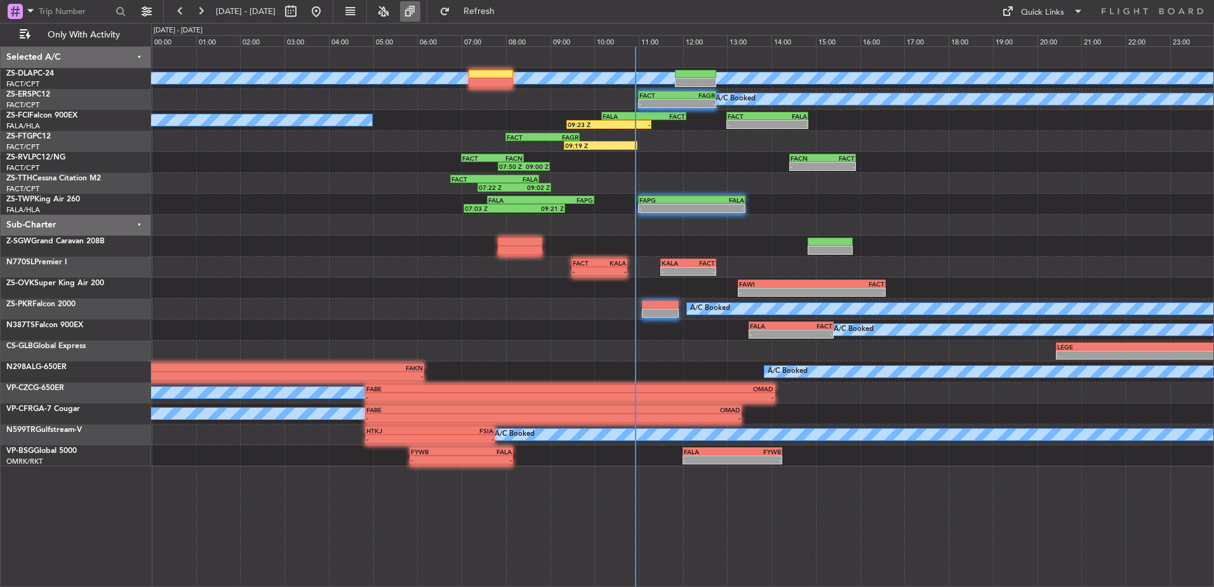
click at [191, 1] on button at bounding box center [201, 11] width 20 height 20
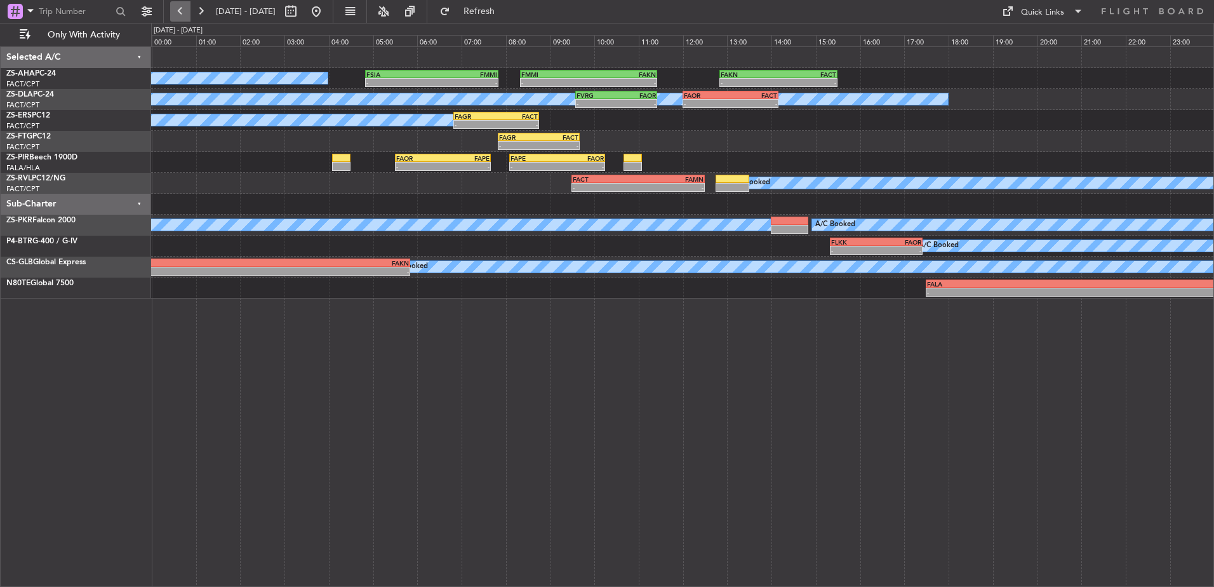
click at [184, 6] on button at bounding box center [180, 11] width 20 height 20
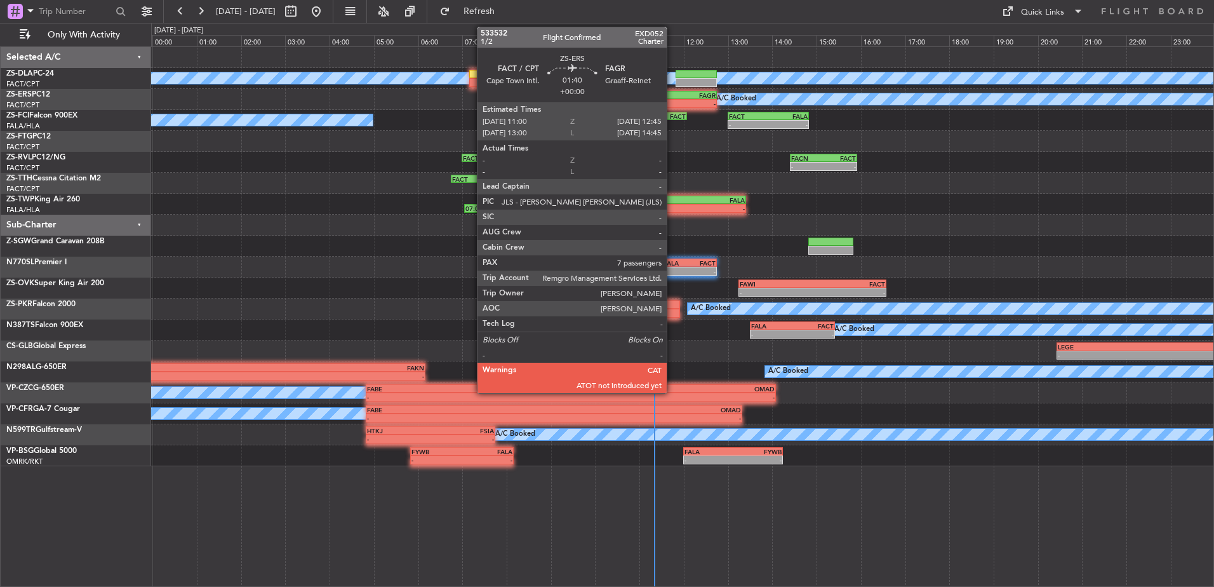
click at [673, 93] on div "FACT" at bounding box center [658, 95] width 37 height 8
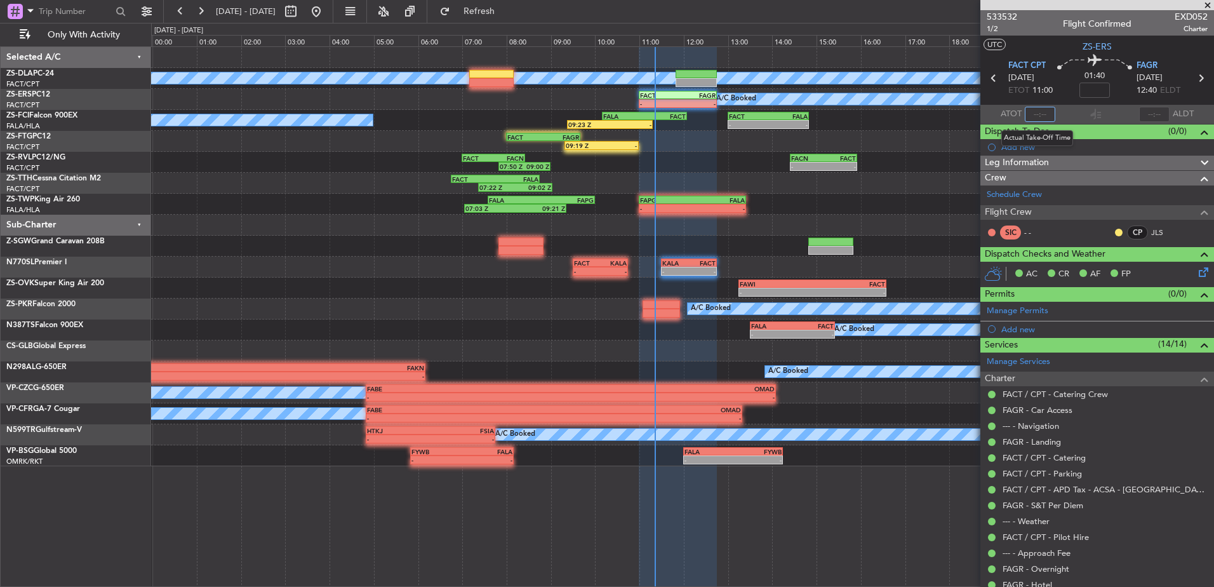
click at [1039, 113] on input "text" at bounding box center [1040, 114] width 30 height 15
type input "11:04"
click at [1207, 5] on span at bounding box center [1208, 5] width 13 height 11
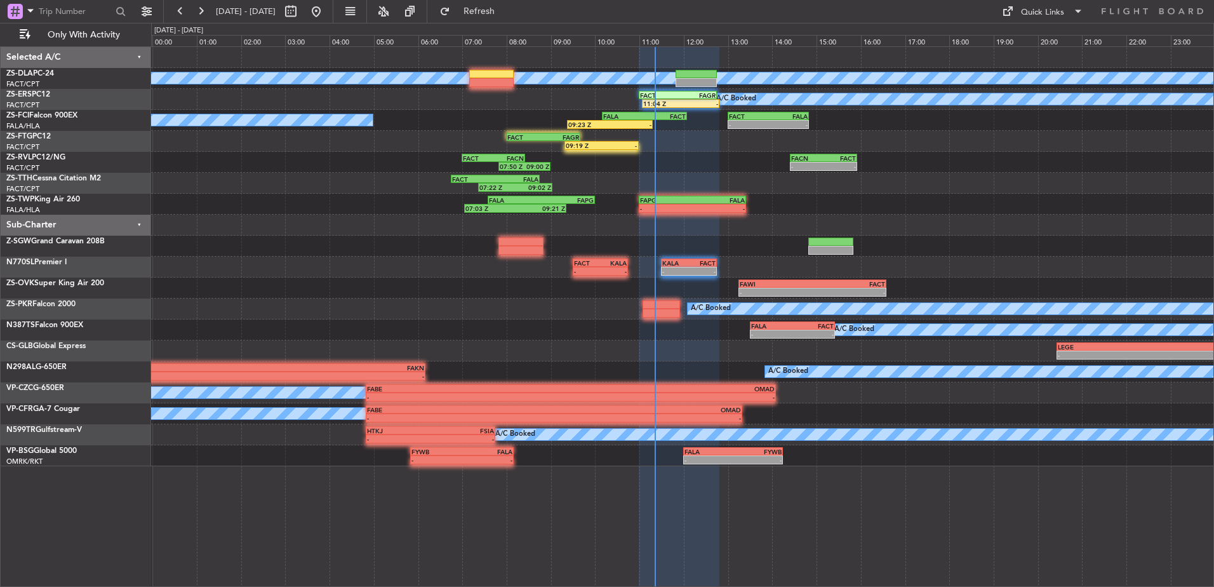
type input "0"
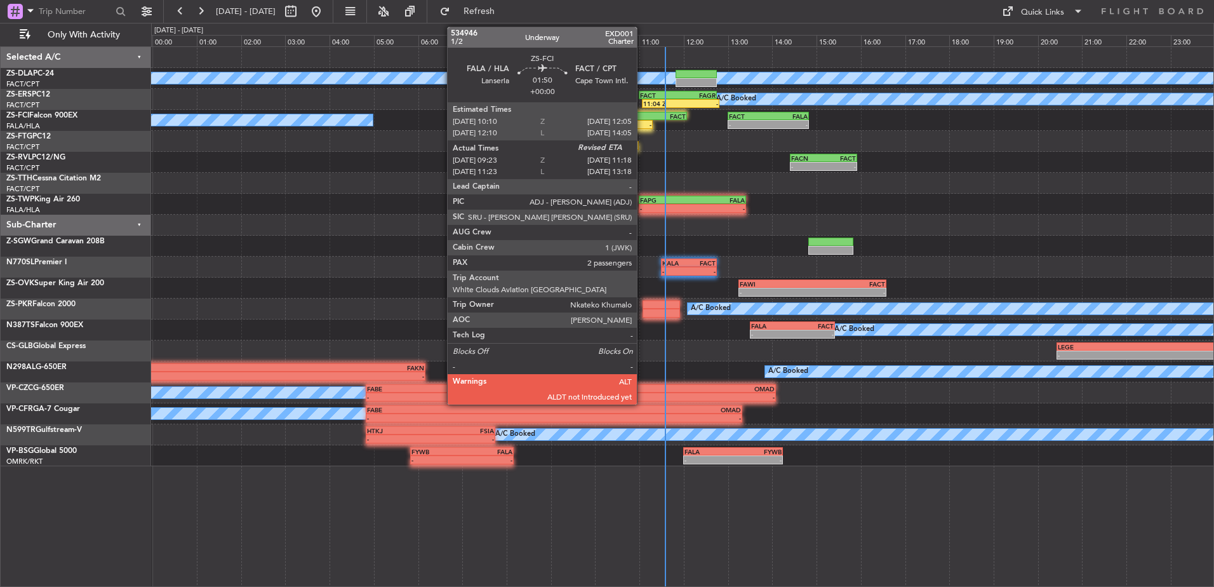
click at [643, 115] on div "FALA" at bounding box center [623, 116] width 41 height 8
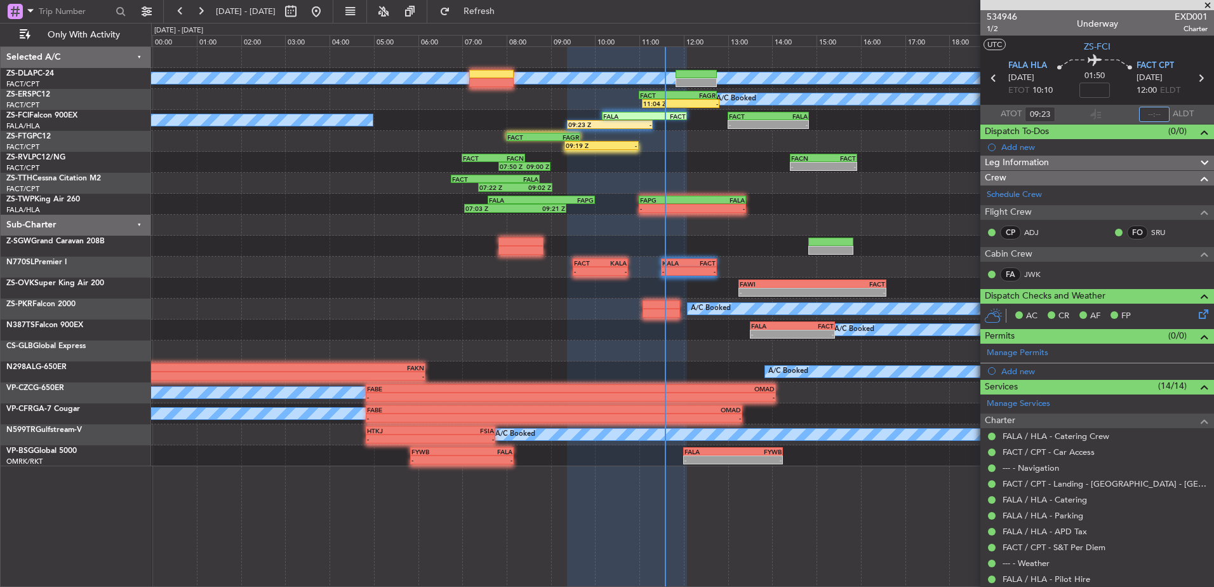
click at [1148, 118] on input "text" at bounding box center [1154, 114] width 30 height 15
type input "11:27"
click at [1211, 6] on span at bounding box center [1208, 5] width 13 height 11
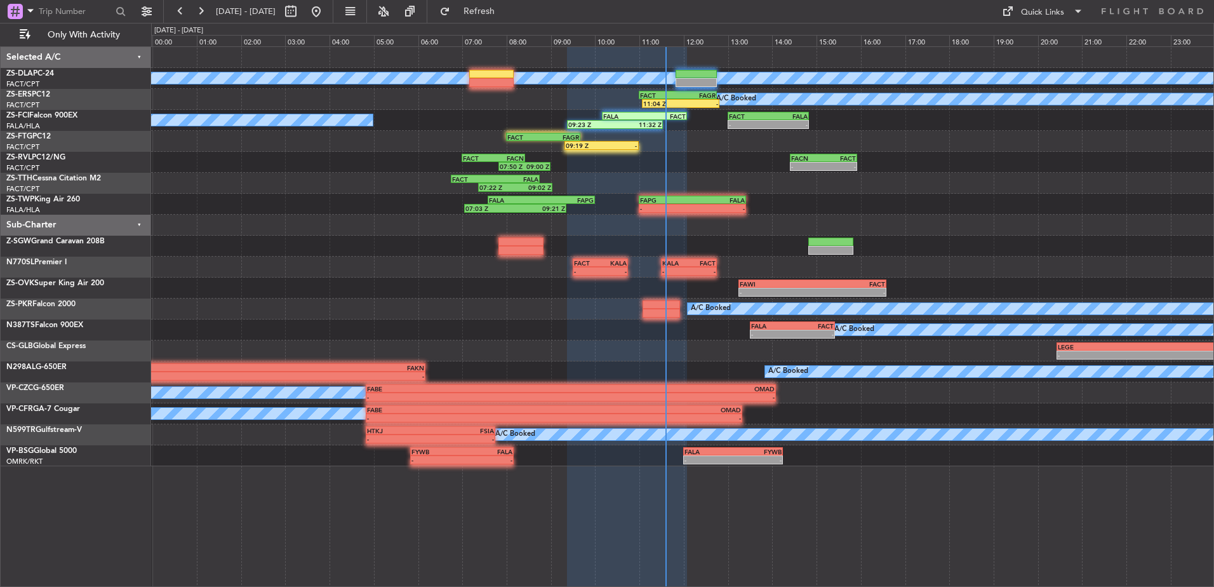
type input "0"
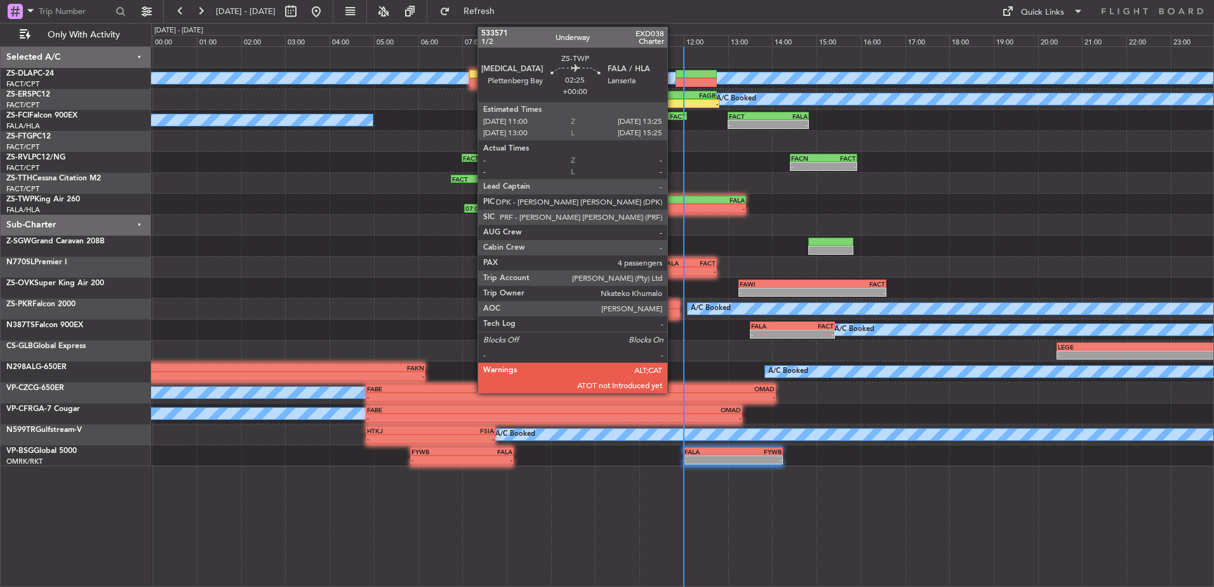
click at [673, 204] on div "- -" at bounding box center [692, 208] width 107 height 9
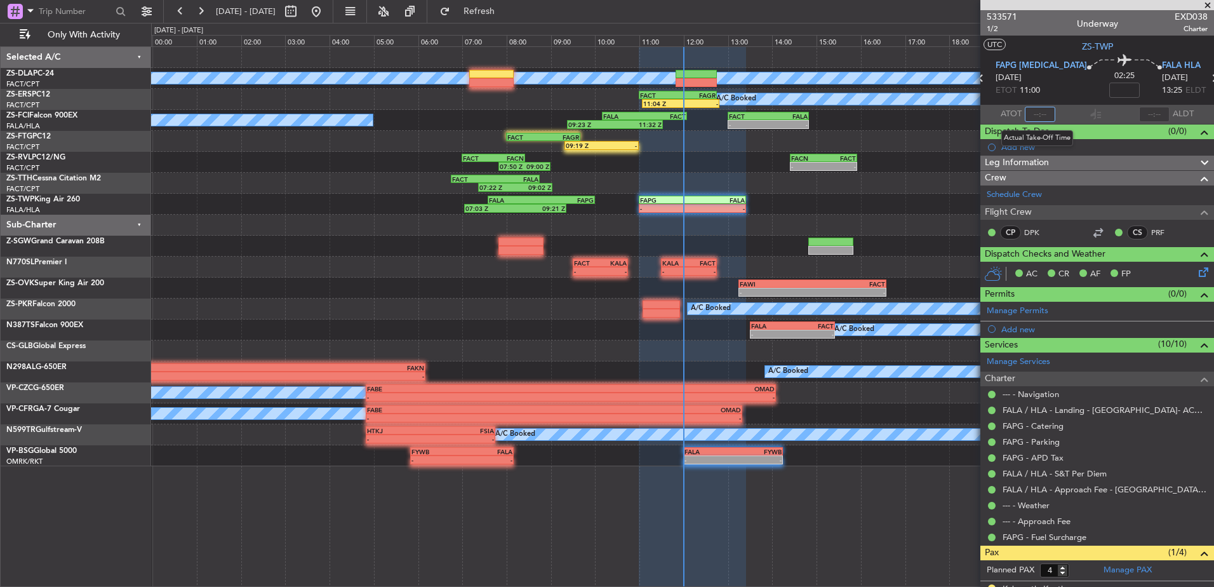
click at [1035, 116] on input "text" at bounding box center [1040, 114] width 30 height 15
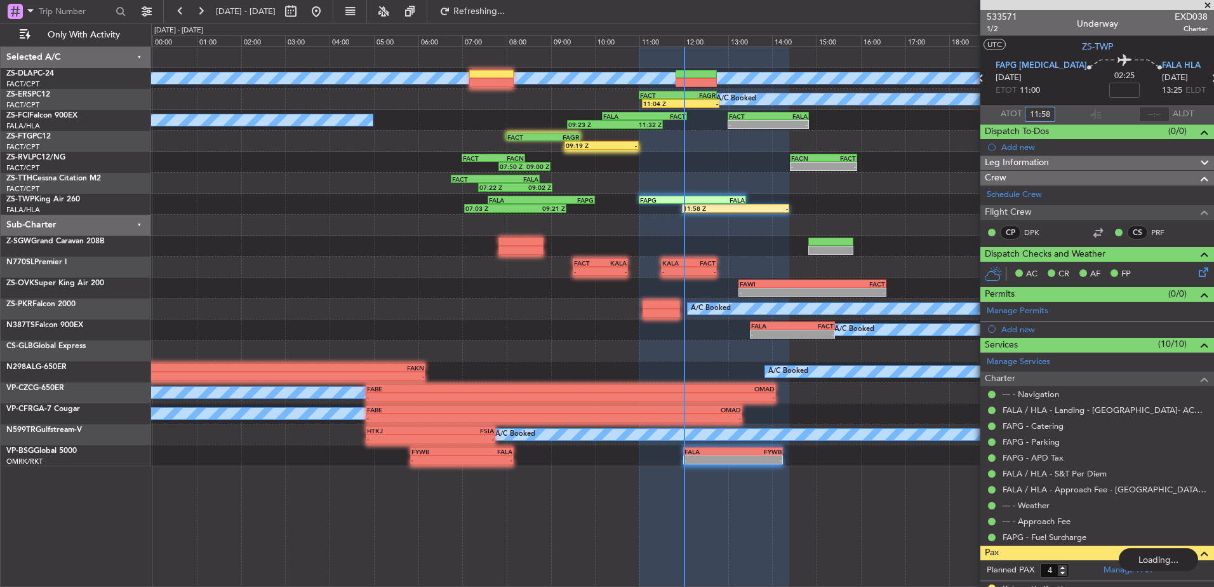
type input "11:58"
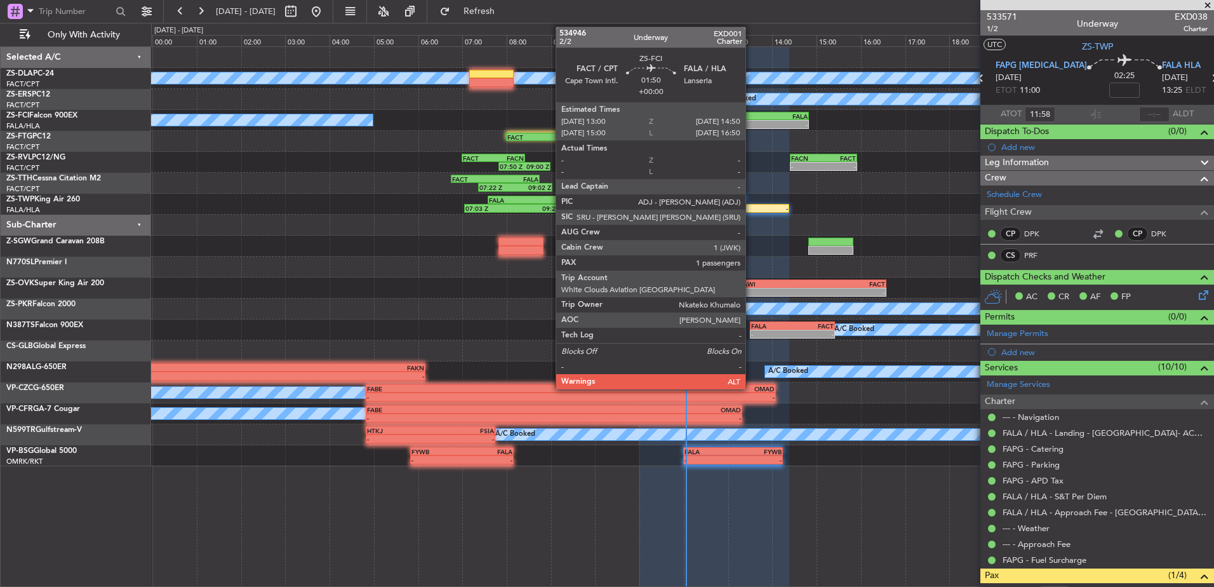
click at [751, 122] on div "-" at bounding box center [748, 125] width 39 height 8
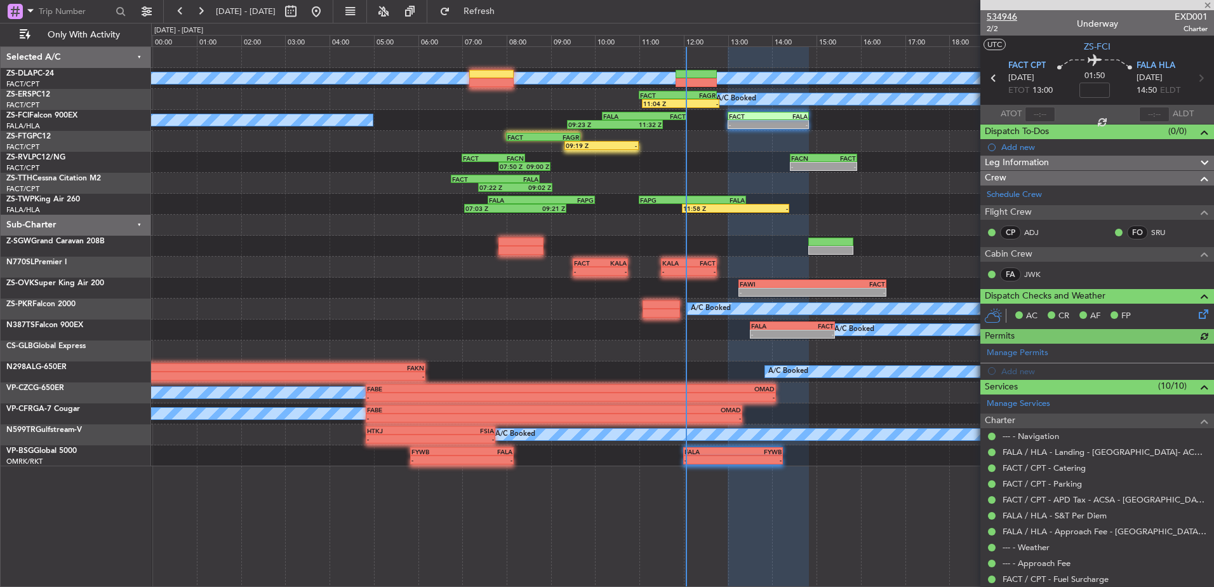
click at [1009, 20] on span "534946" at bounding box center [1002, 16] width 30 height 13
click at [1208, 8] on span at bounding box center [1208, 5] width 13 height 11
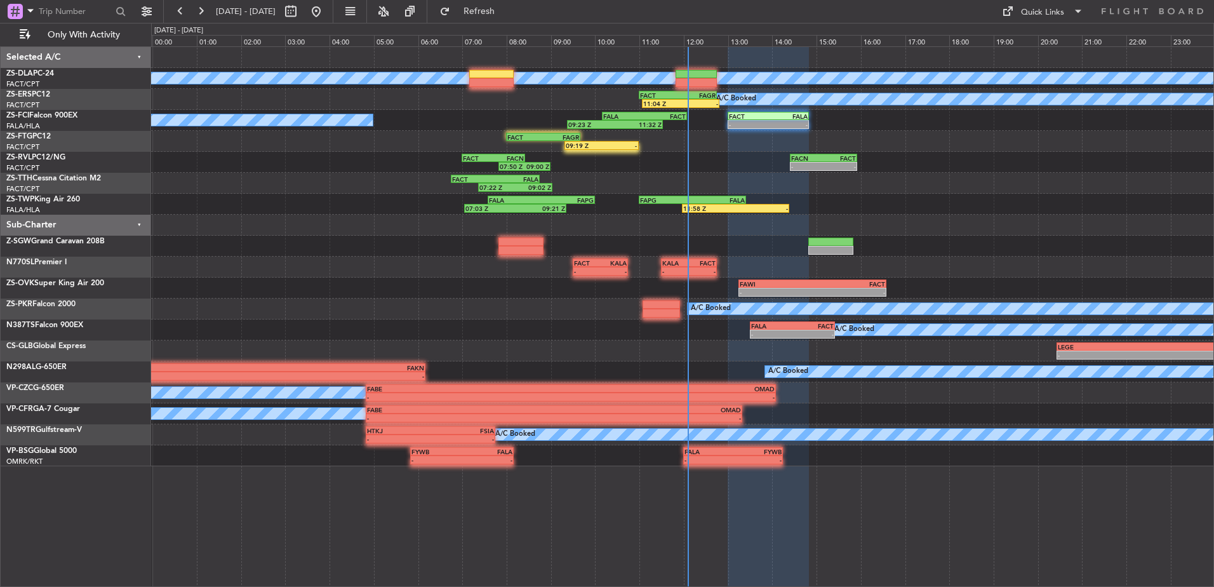
type input "0"
